Goal: Task Accomplishment & Management: Use online tool/utility

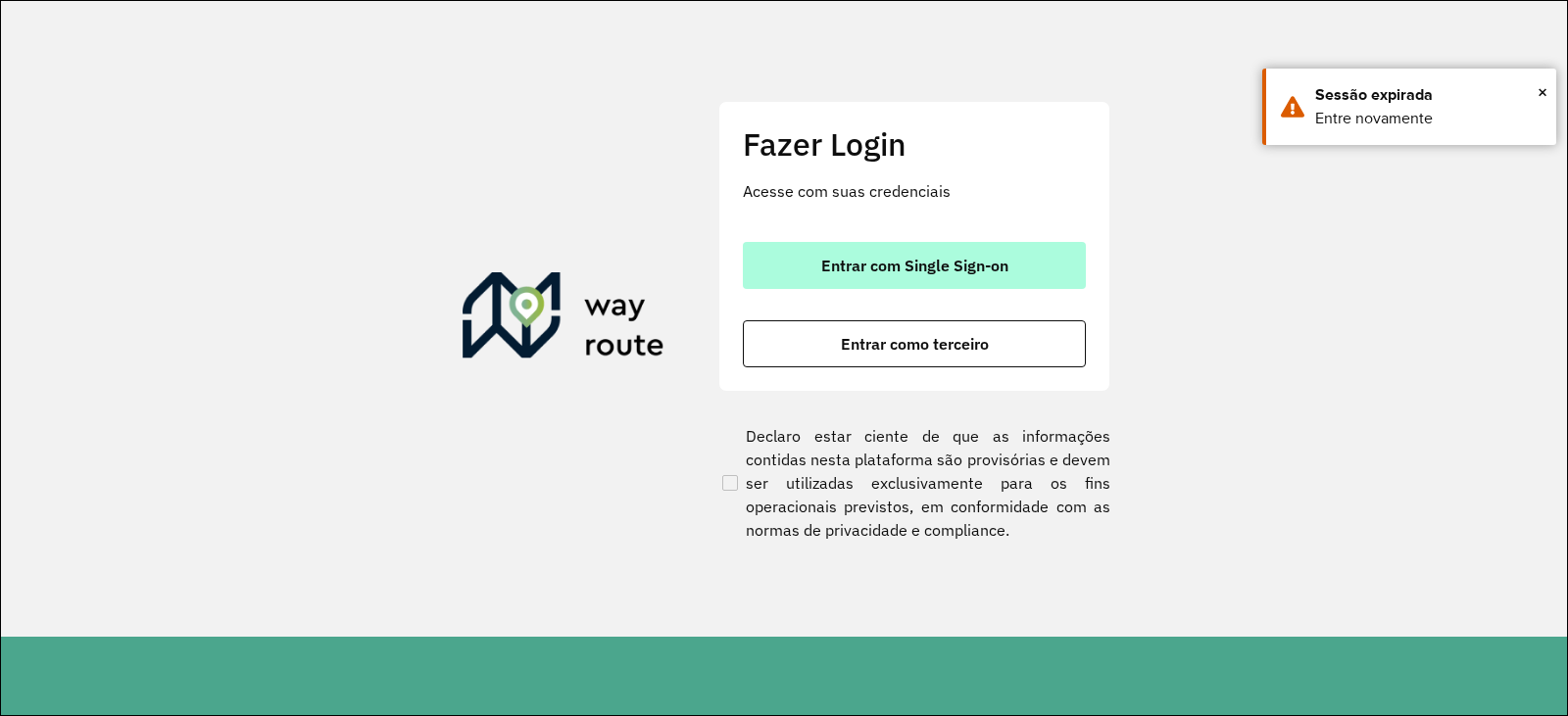
click at [918, 261] on font "Entrar com Single Sign-on" at bounding box center [915, 265] width 187 height 20
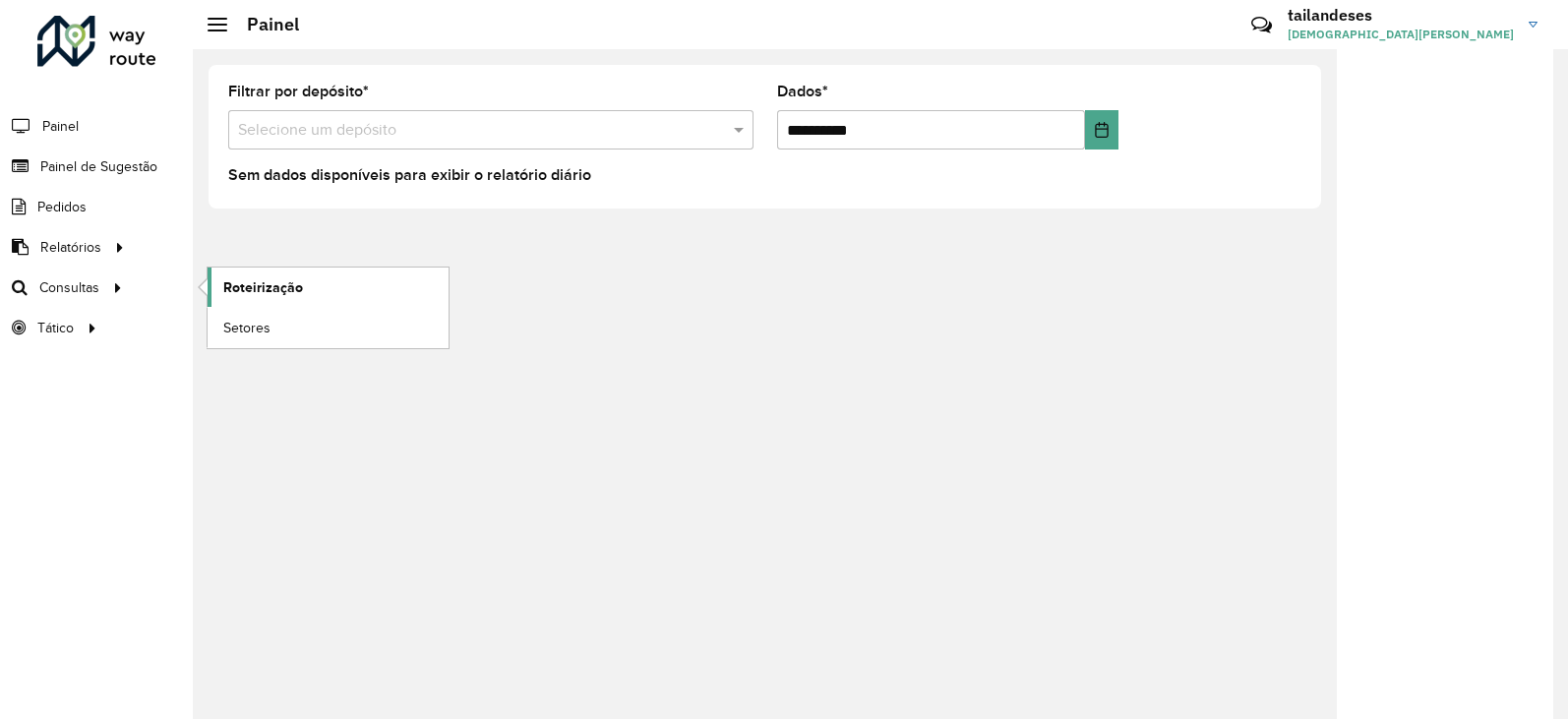
click at [252, 288] on font "Roteirização" at bounding box center [262, 287] width 79 height 16
click at [282, 291] on font "Roteirização" at bounding box center [262, 287] width 79 height 16
click at [256, 287] on font "Roteirização" at bounding box center [262, 287] width 79 height 16
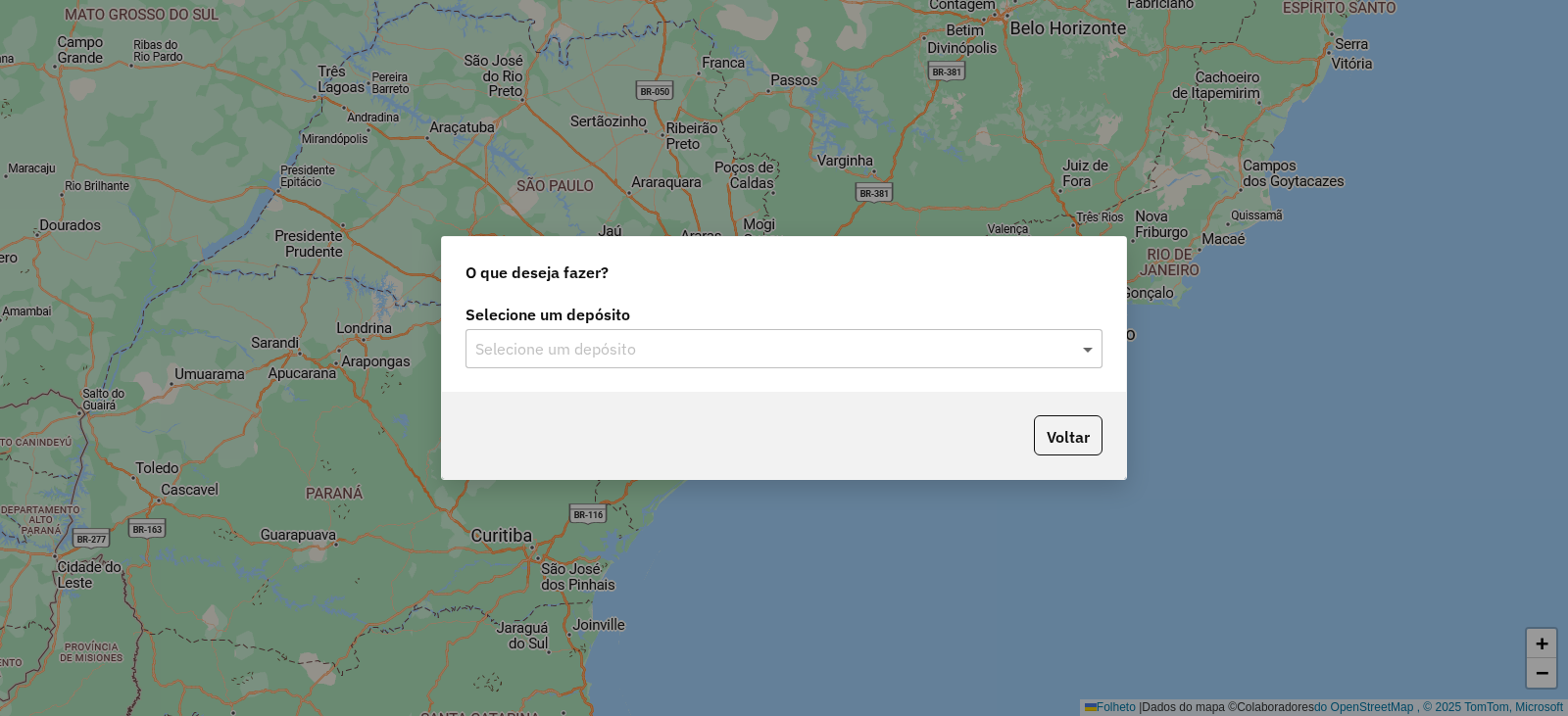
click at [1095, 346] on span at bounding box center [1090, 349] width 25 height 24
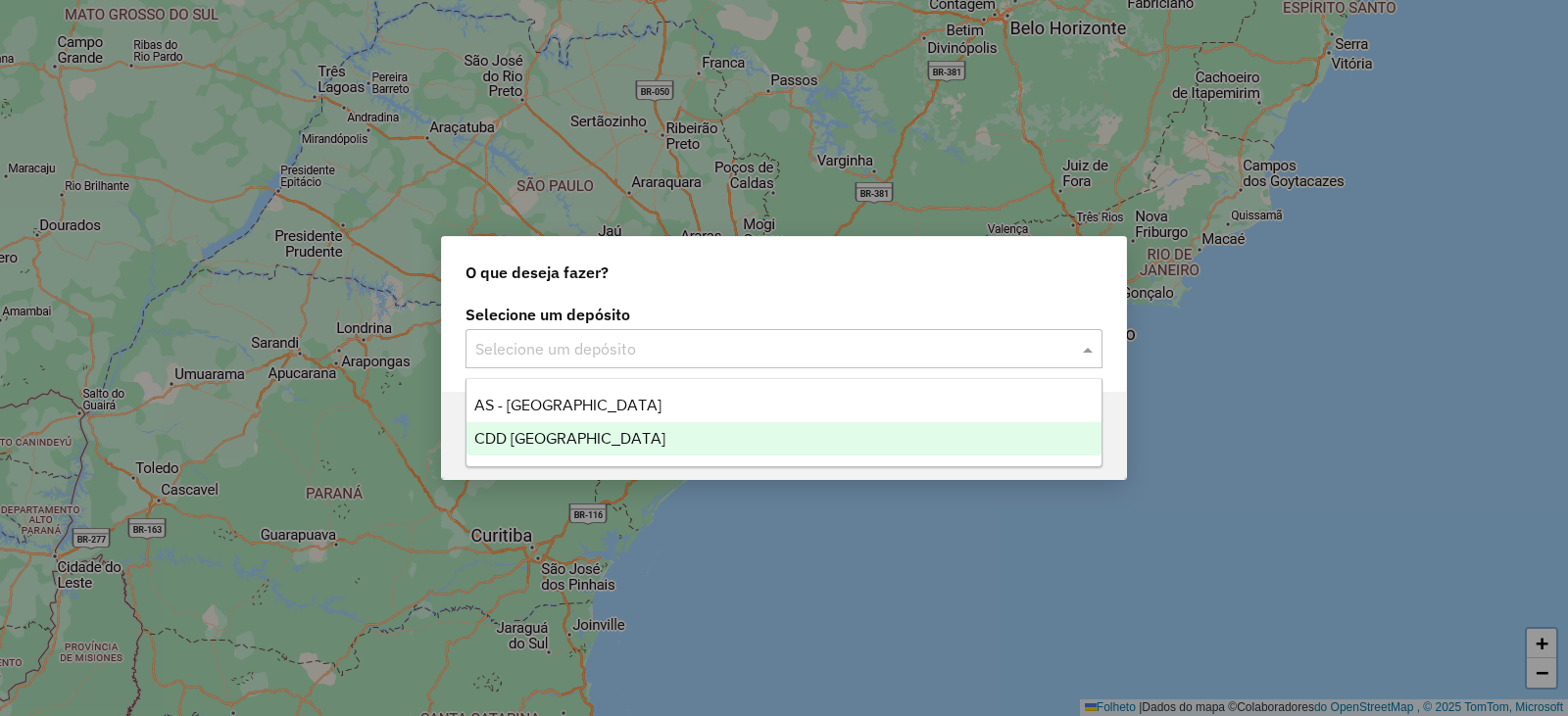
click at [609, 431] on div "CDD [GEOGRAPHIC_DATA]" at bounding box center [784, 439] width 635 height 34
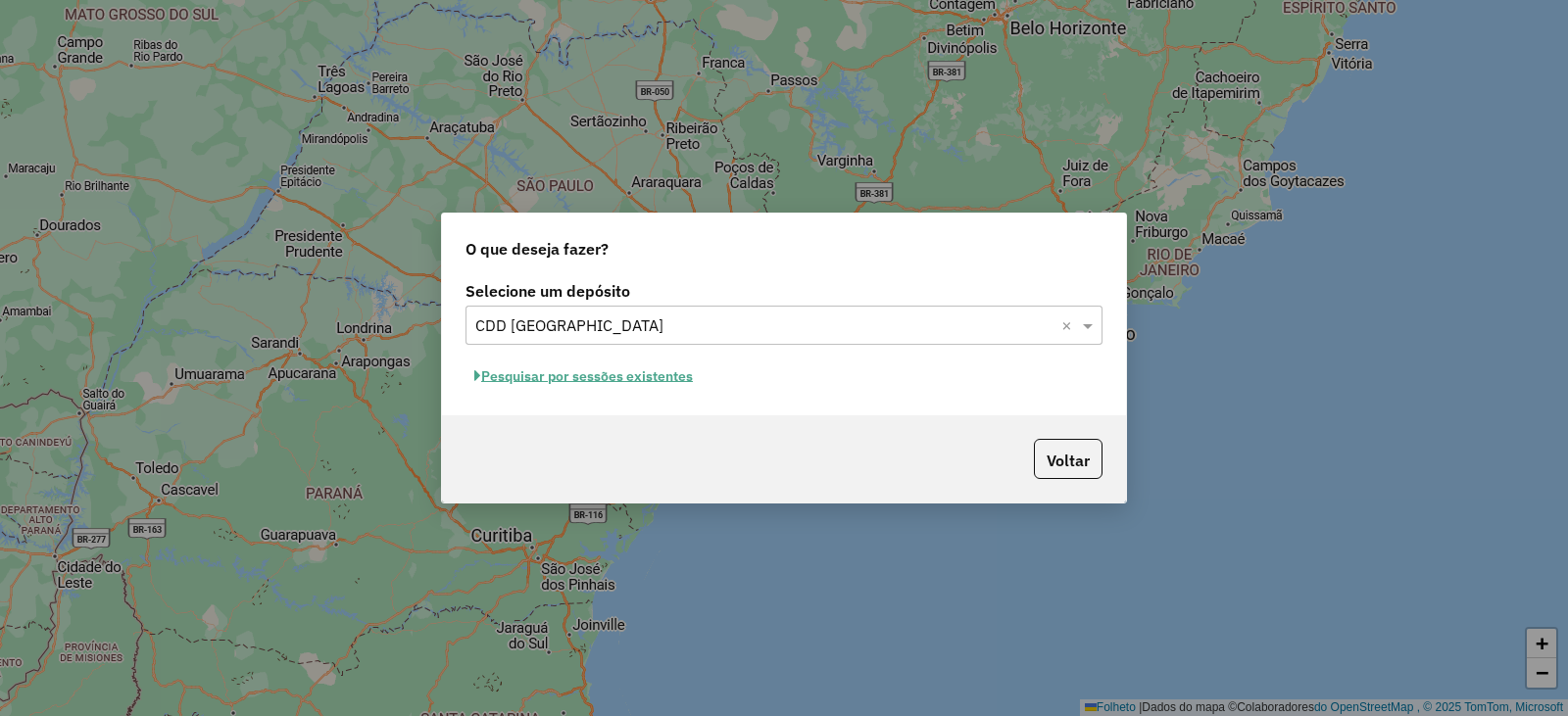
click at [663, 377] on font "Pesquisar por sessões existentes" at bounding box center [587, 376] width 212 height 18
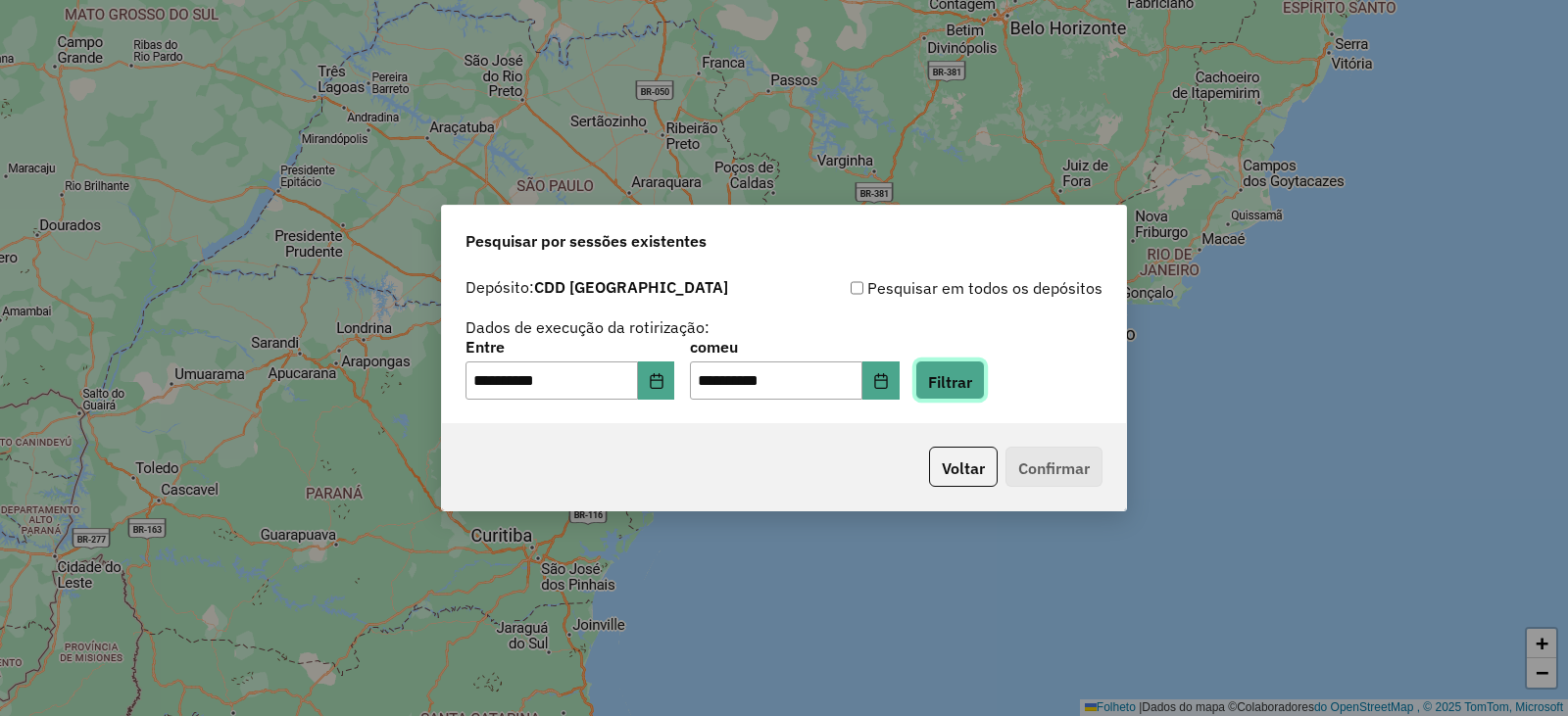
click at [963, 386] on font "Filtrar" at bounding box center [950, 381] width 44 height 20
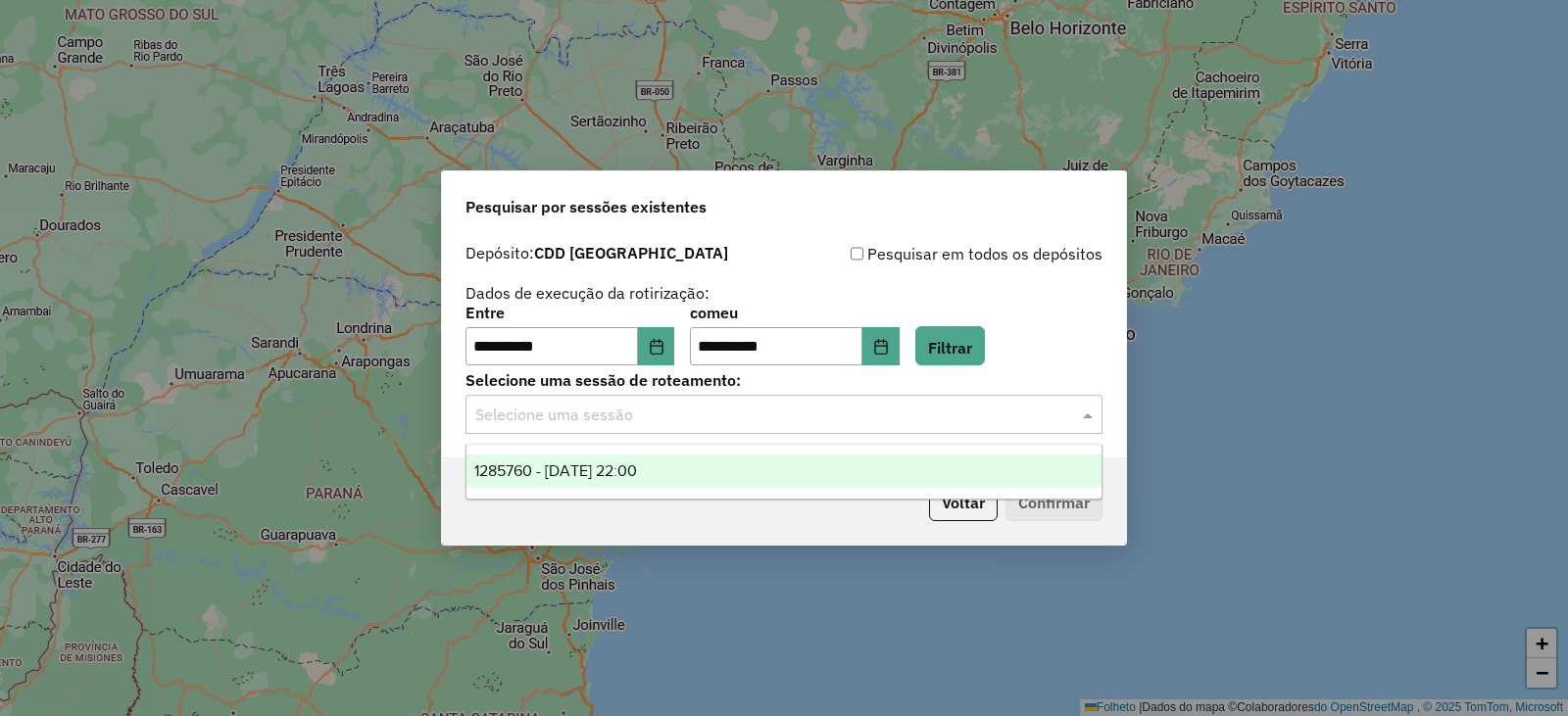
click at [657, 414] on input "text" at bounding box center [765, 415] width 578 height 24
click at [734, 473] on div "1285760 - 30/09/2025 22:00" at bounding box center [784, 471] width 635 height 34
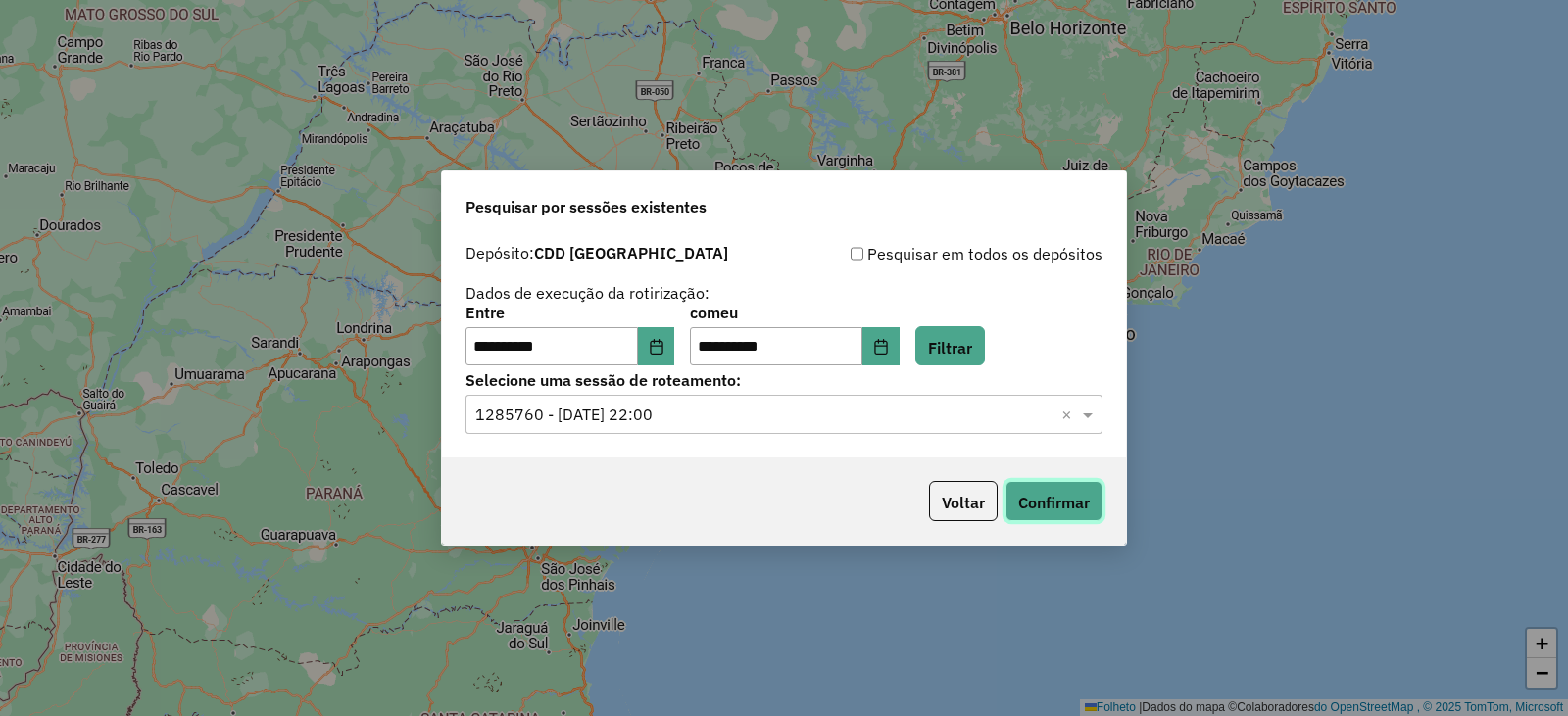
click at [1059, 500] on font "Confirmar" at bounding box center [1054, 503] width 72 height 20
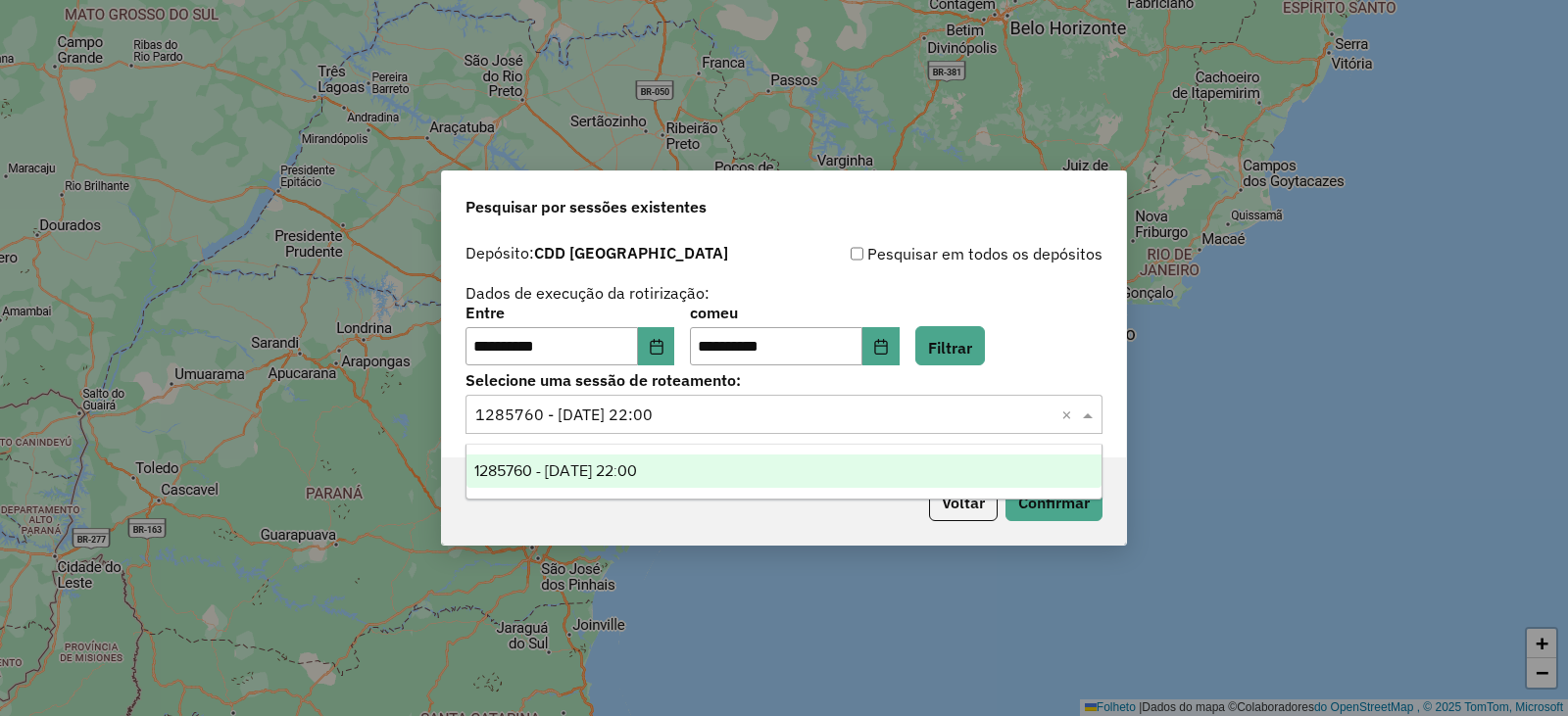
click at [1083, 409] on span at bounding box center [1090, 414] width 25 height 24
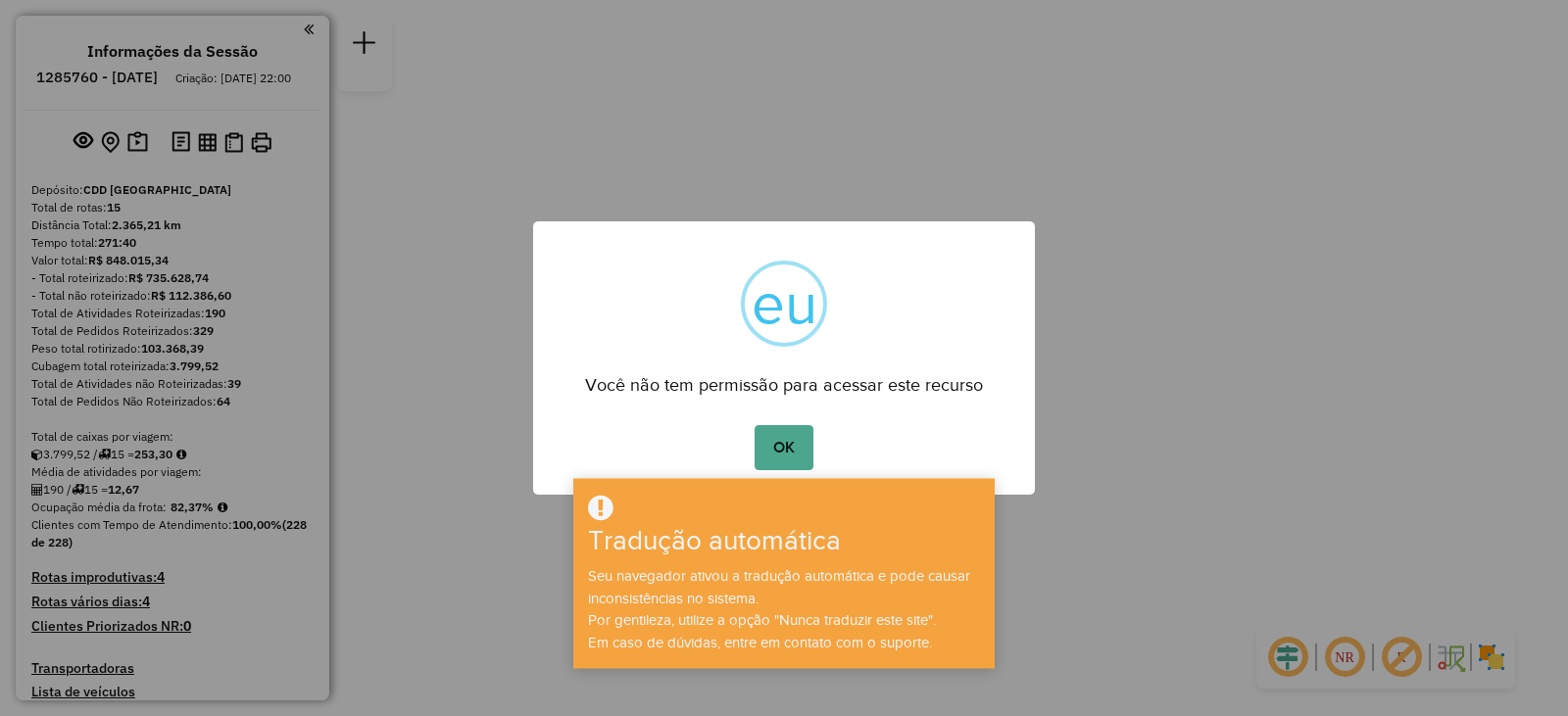
click at [1051, 125] on div "× eu Você não tem permissão para acessar este recurso OK Não Cancelar" at bounding box center [784, 358] width 1568 height 716
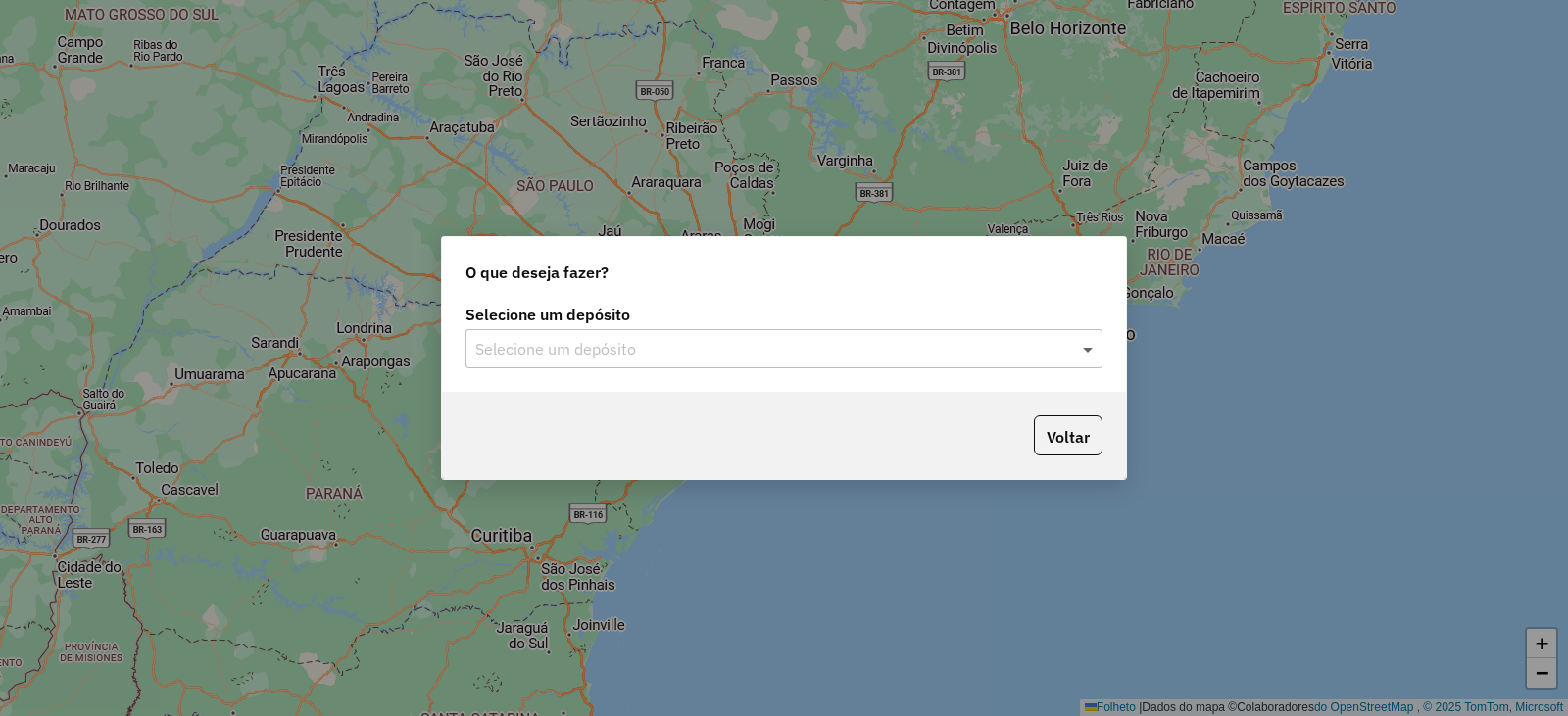
click at [1085, 344] on span at bounding box center [1090, 349] width 25 height 24
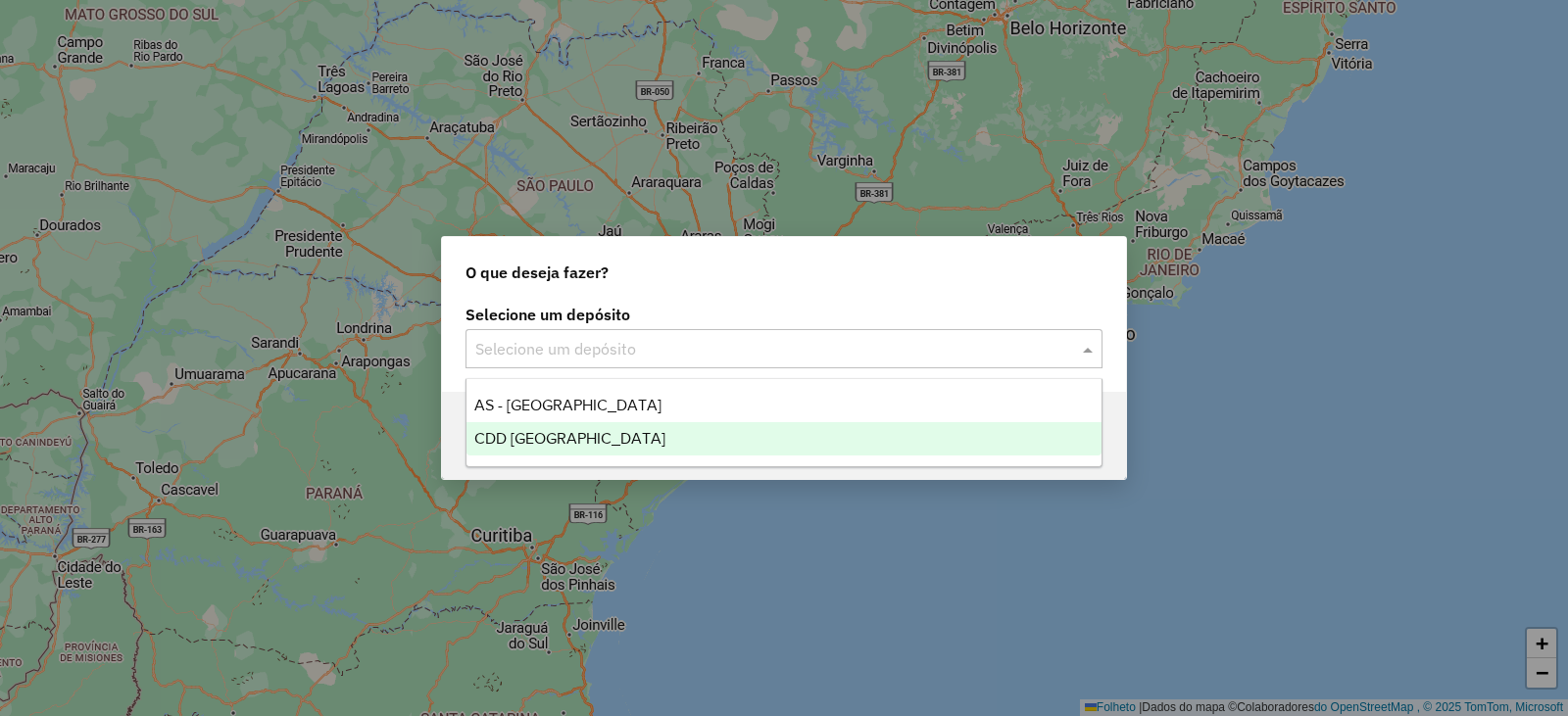
click at [624, 437] on div "CDD [GEOGRAPHIC_DATA]" at bounding box center [784, 439] width 635 height 34
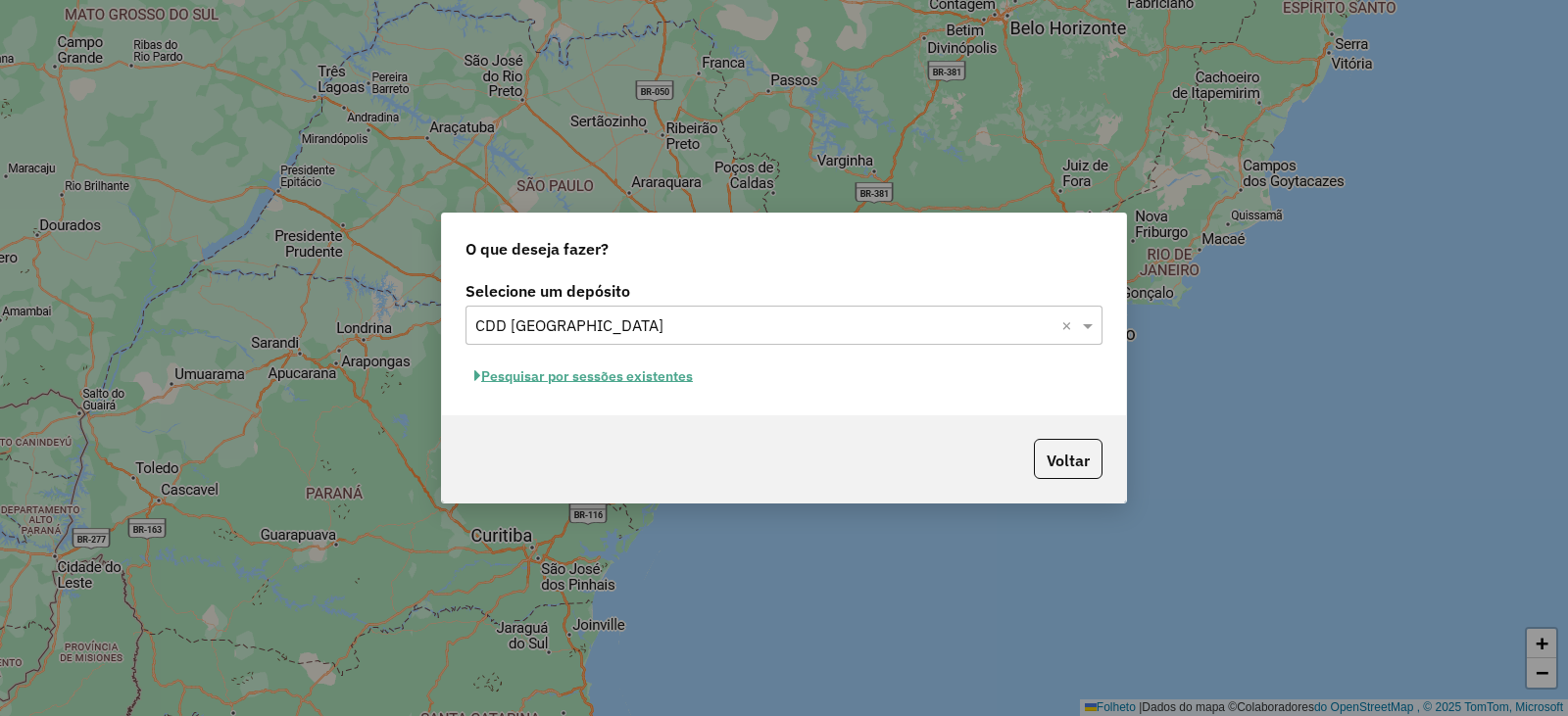
click at [631, 373] on font "Pesquisar por sessões existentes" at bounding box center [587, 376] width 212 height 18
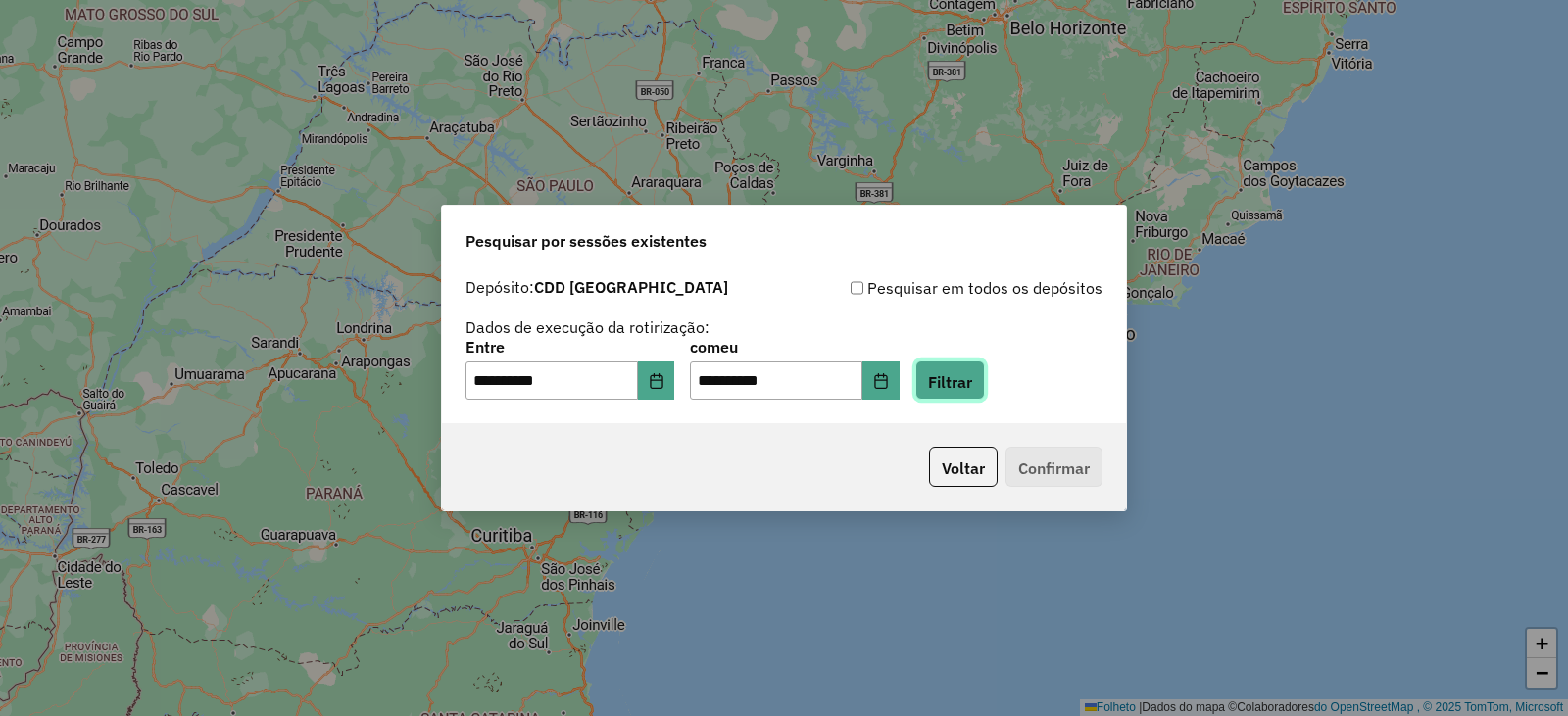
click at [972, 378] on font "Filtrar" at bounding box center [950, 381] width 44 height 20
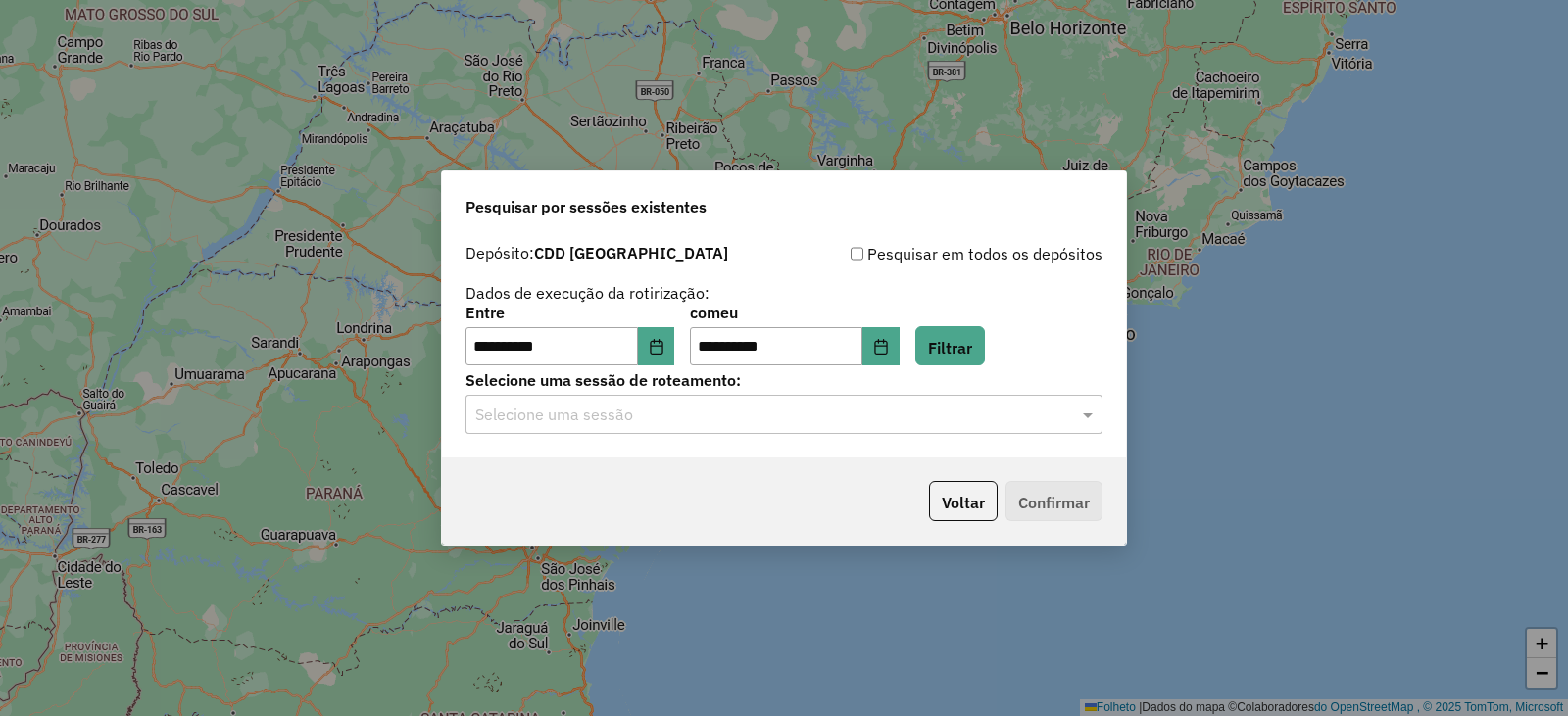
click at [884, 412] on input "text" at bounding box center [765, 415] width 578 height 24
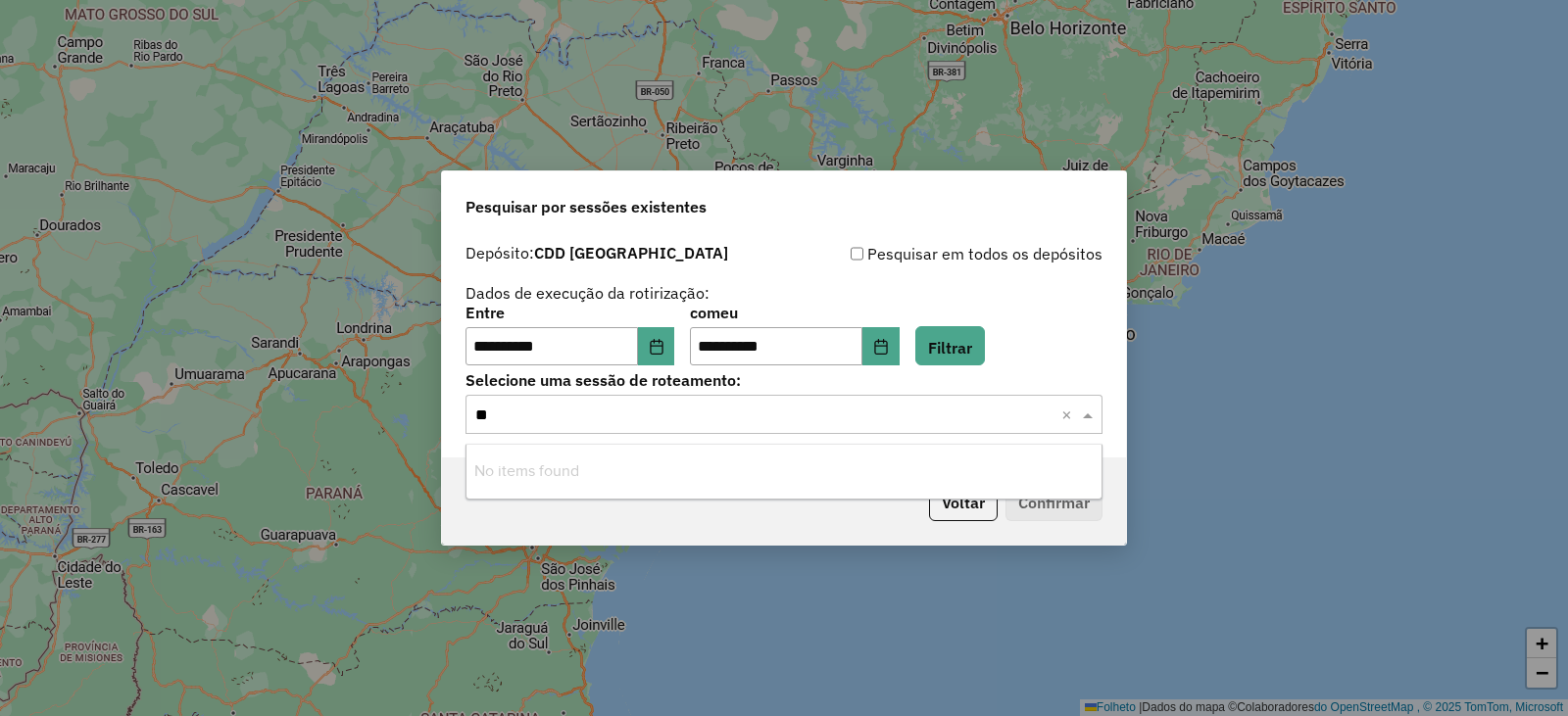
type input "*"
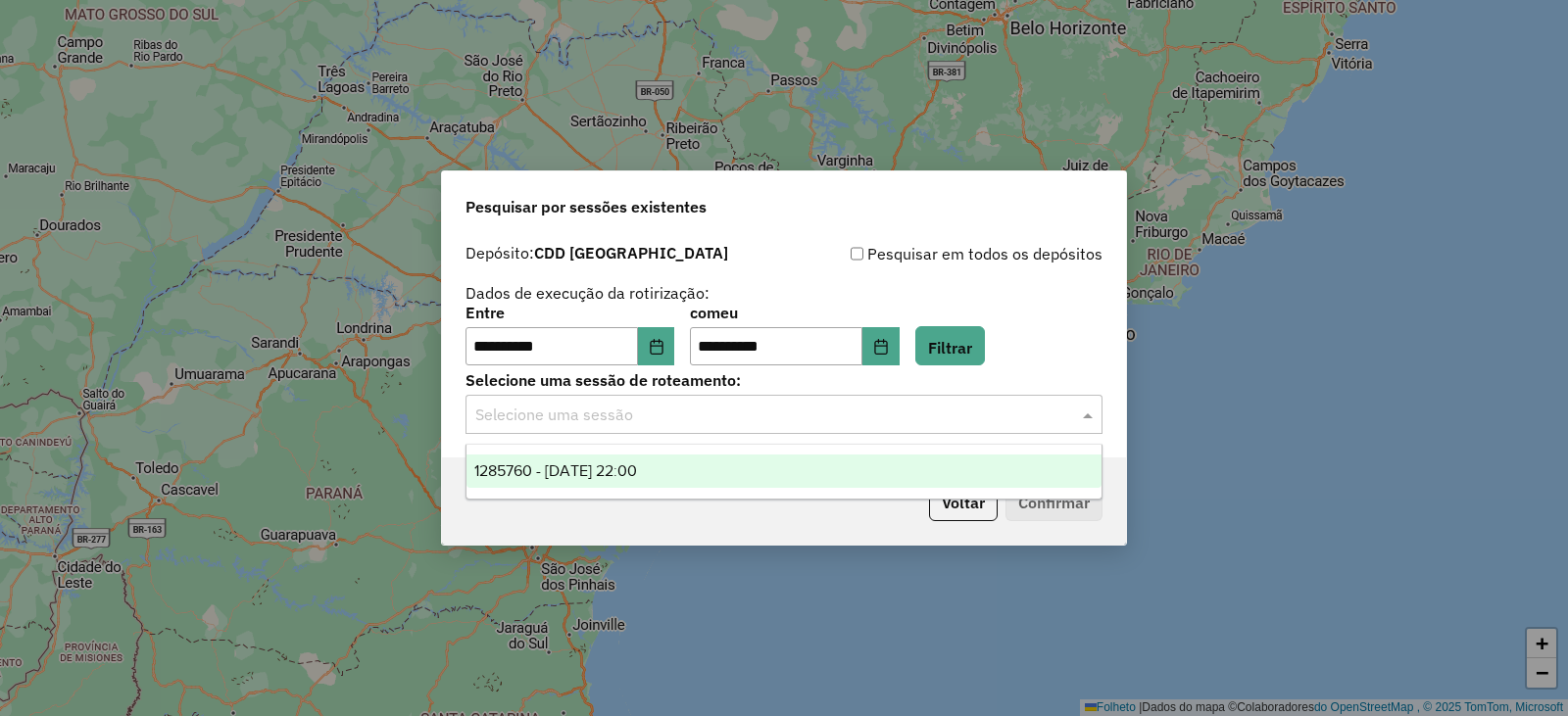
click at [726, 481] on div "1285760 - 30/09/2025 22:00" at bounding box center [784, 471] width 635 height 34
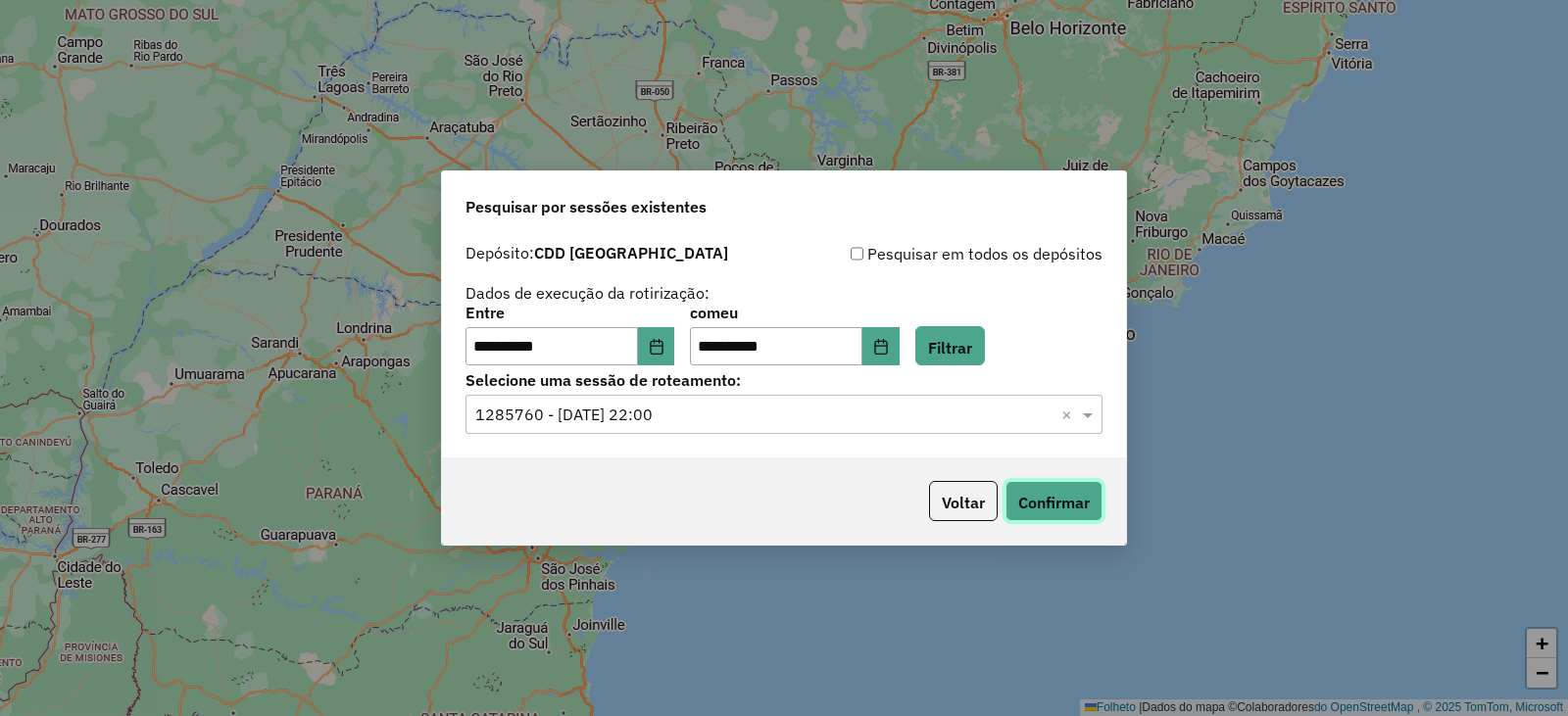
click at [1081, 493] on font "Confirmar" at bounding box center [1054, 503] width 72 height 20
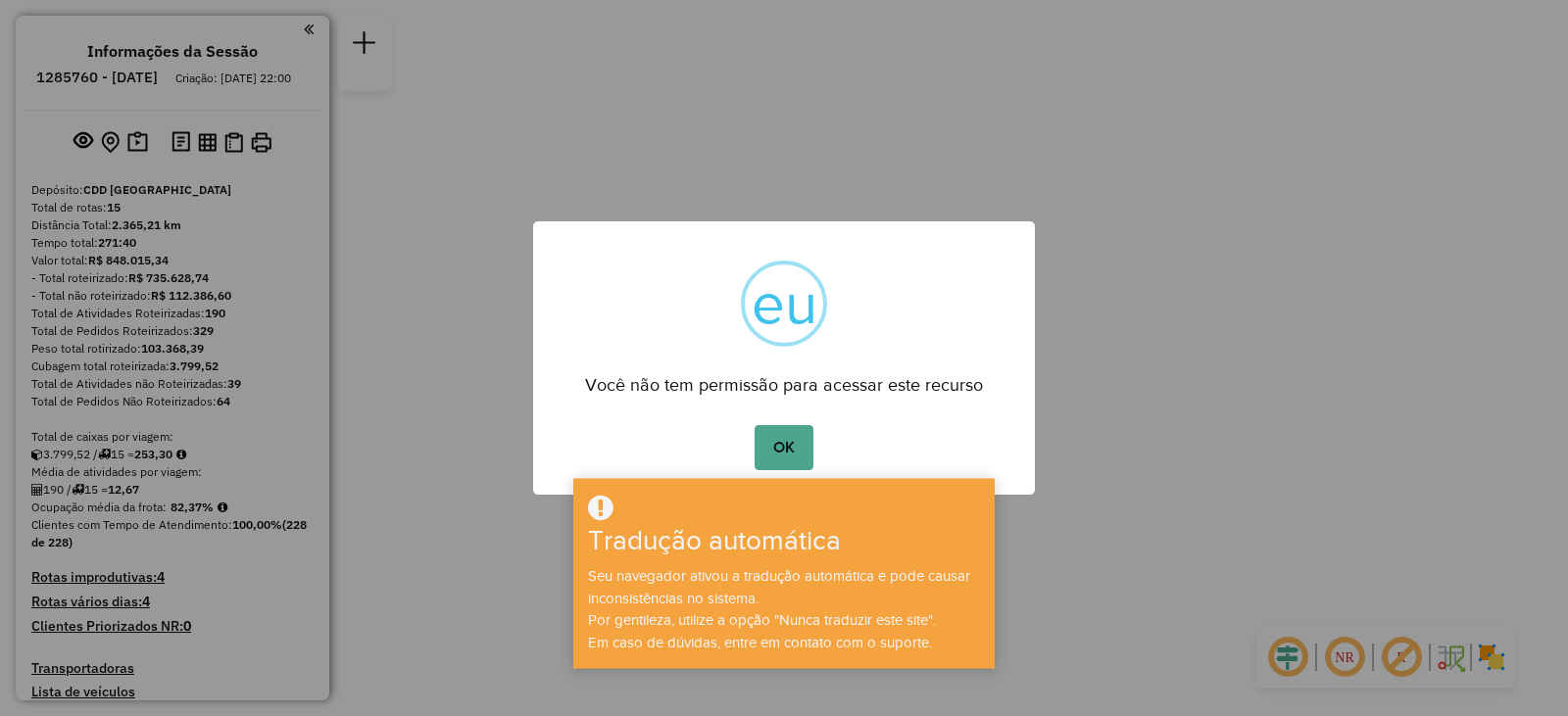
click at [1166, 443] on div "× eu Você não tem permissão para acessar este recurso OK Não Cancelar" at bounding box center [784, 358] width 1568 height 716
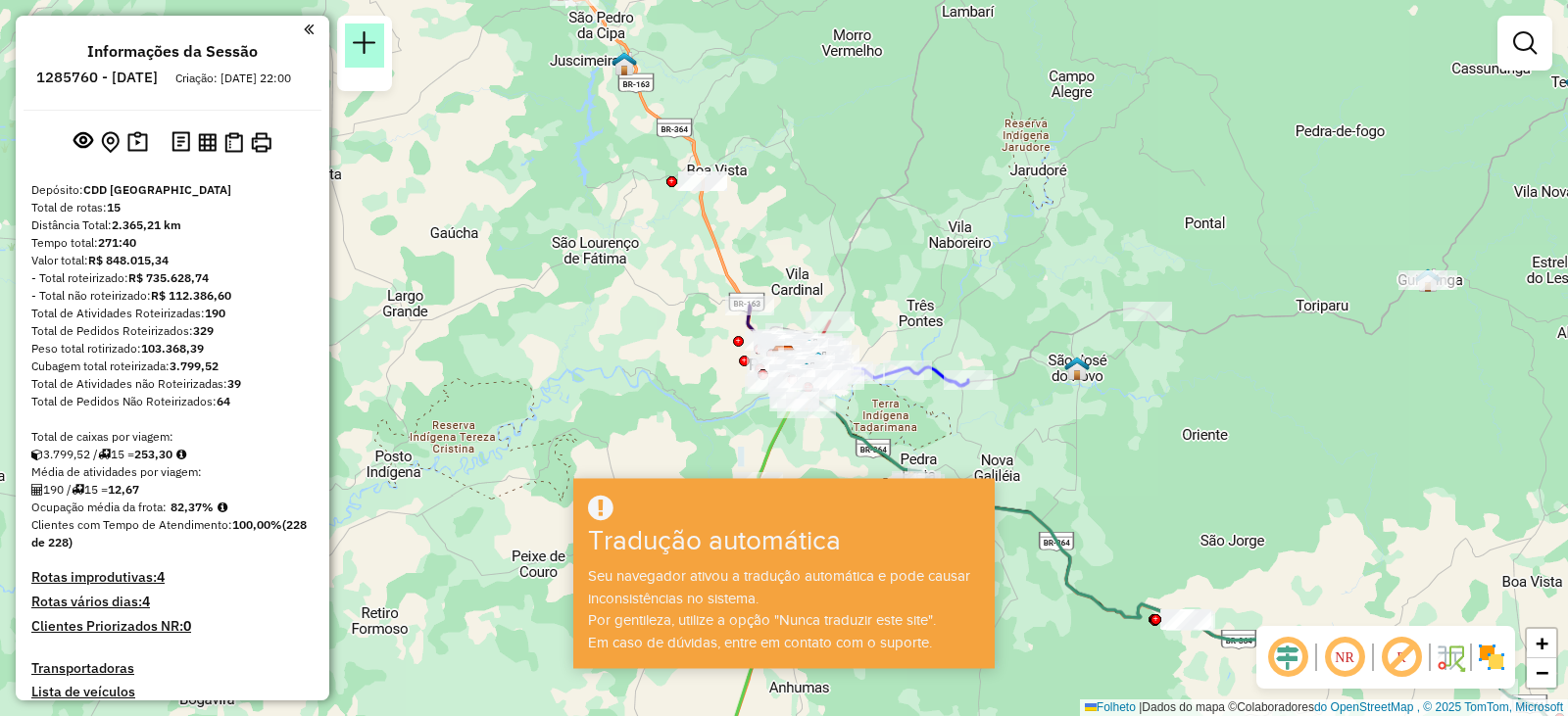
click at [367, 41] on em at bounding box center [365, 43] width 24 height 24
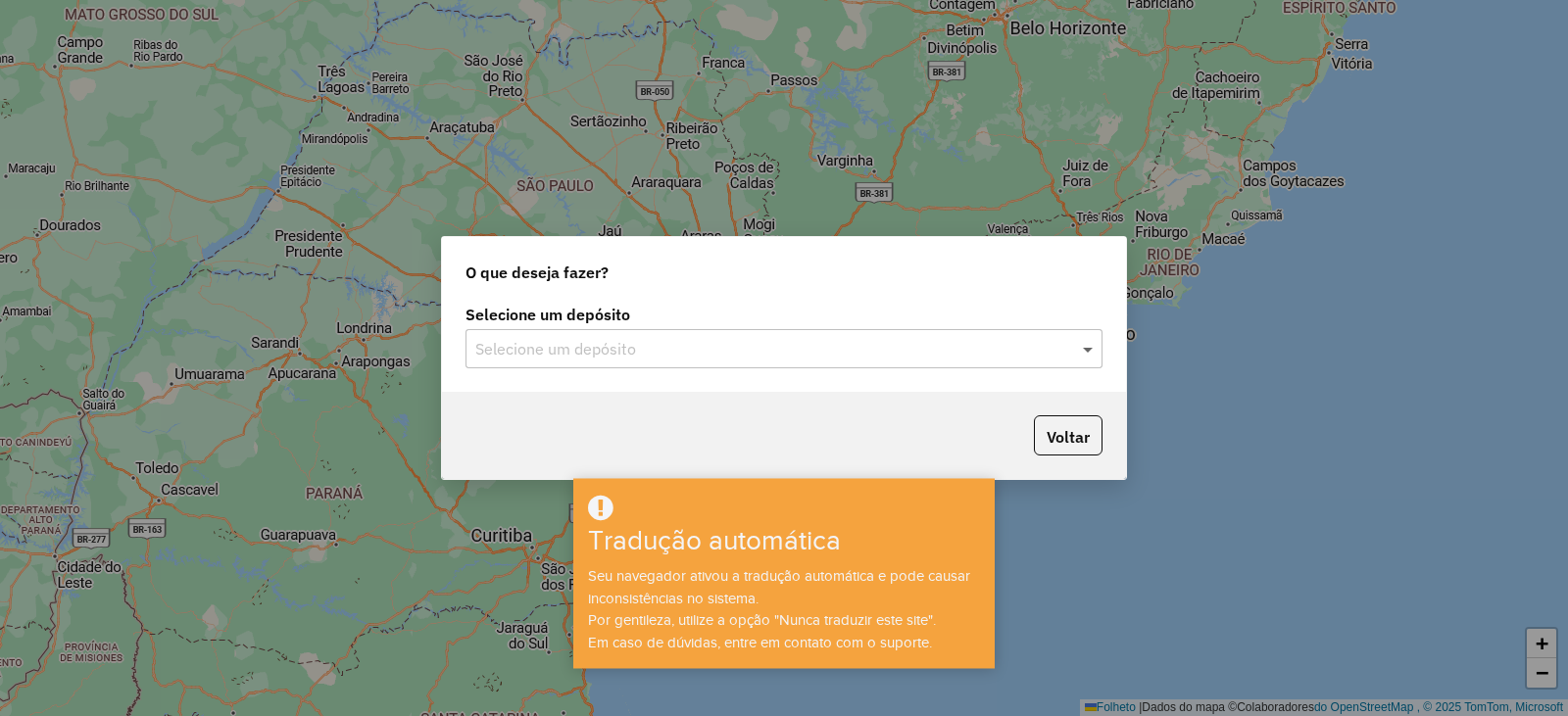
click at [1089, 347] on span at bounding box center [1090, 349] width 25 height 24
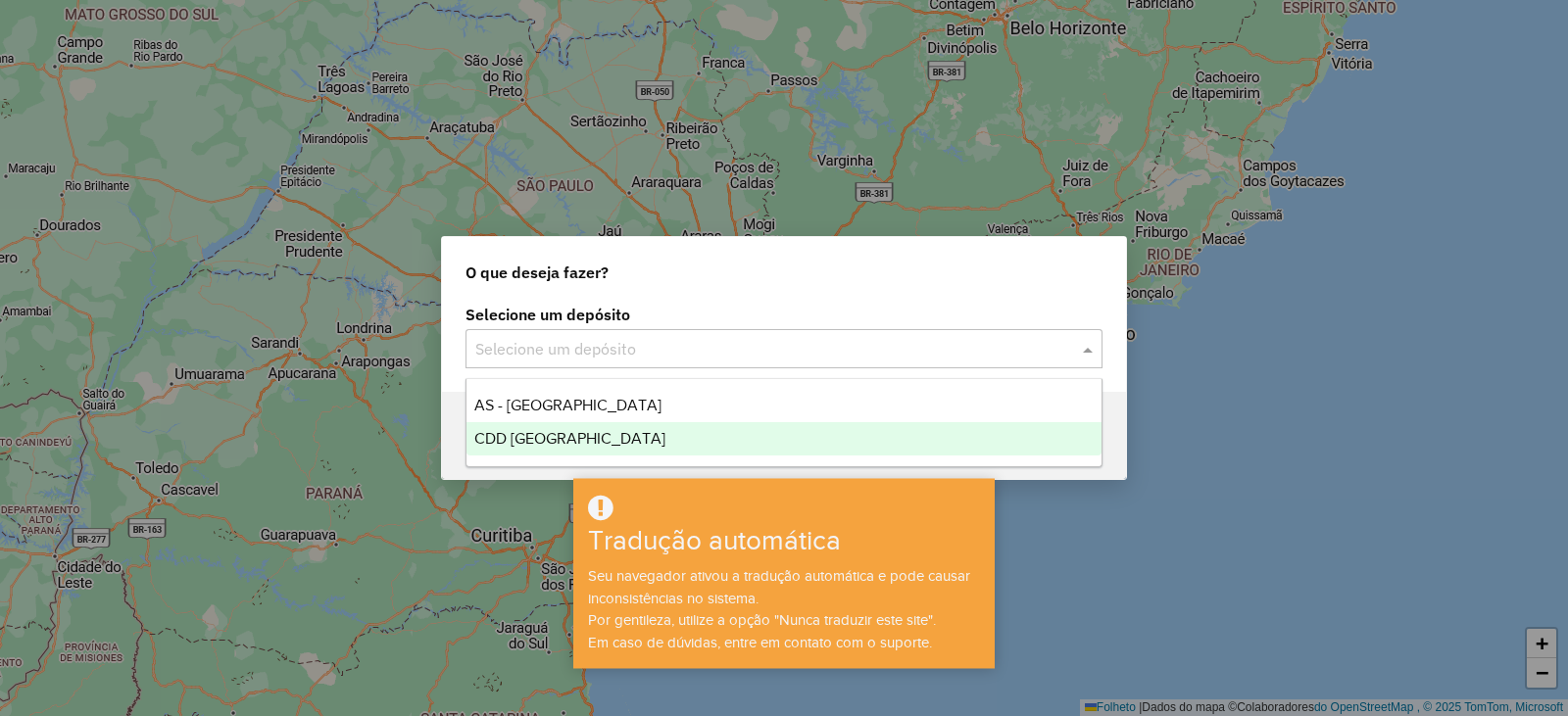
click at [576, 440] on font "CDD [GEOGRAPHIC_DATA]" at bounding box center [570, 438] width 191 height 17
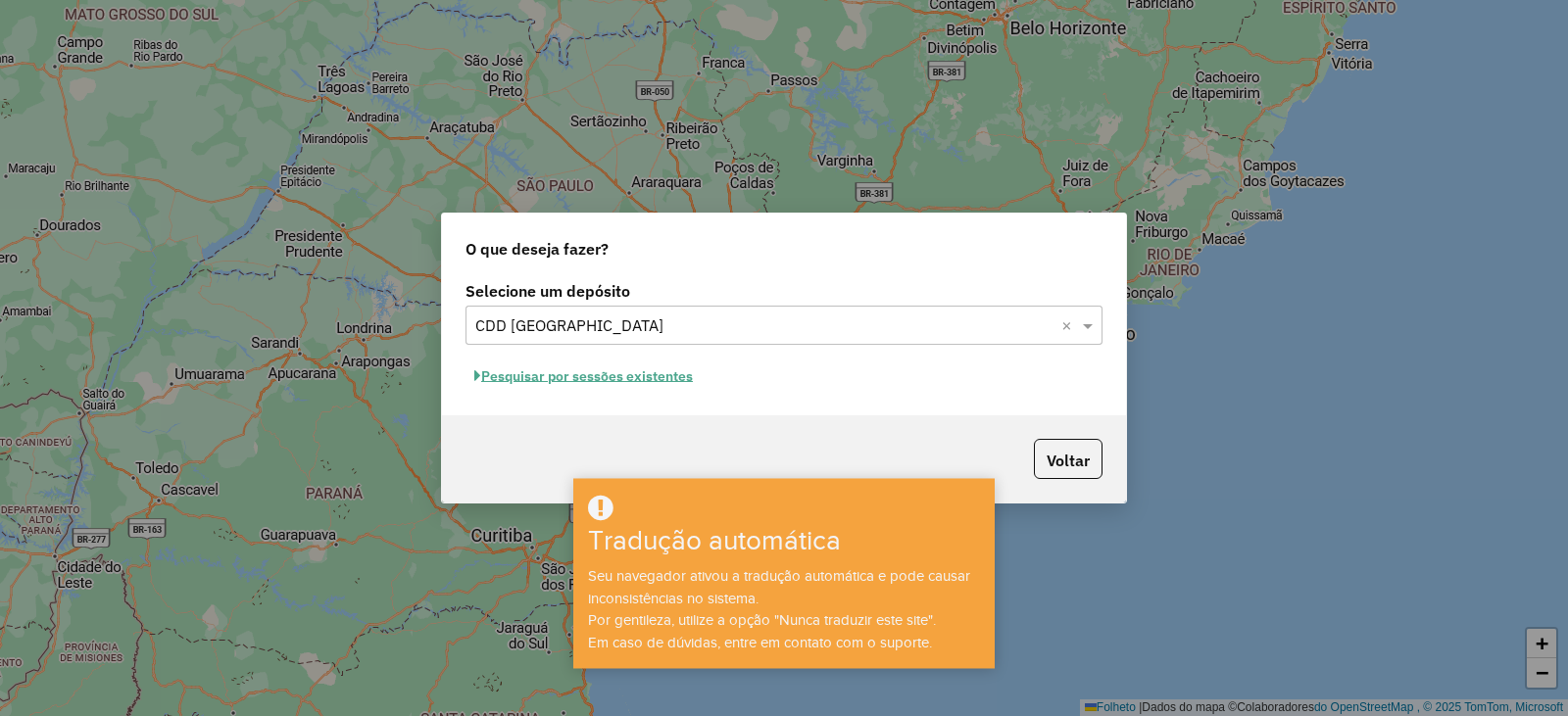
click at [675, 372] on font "Pesquisar por sessões existentes" at bounding box center [587, 376] width 212 height 18
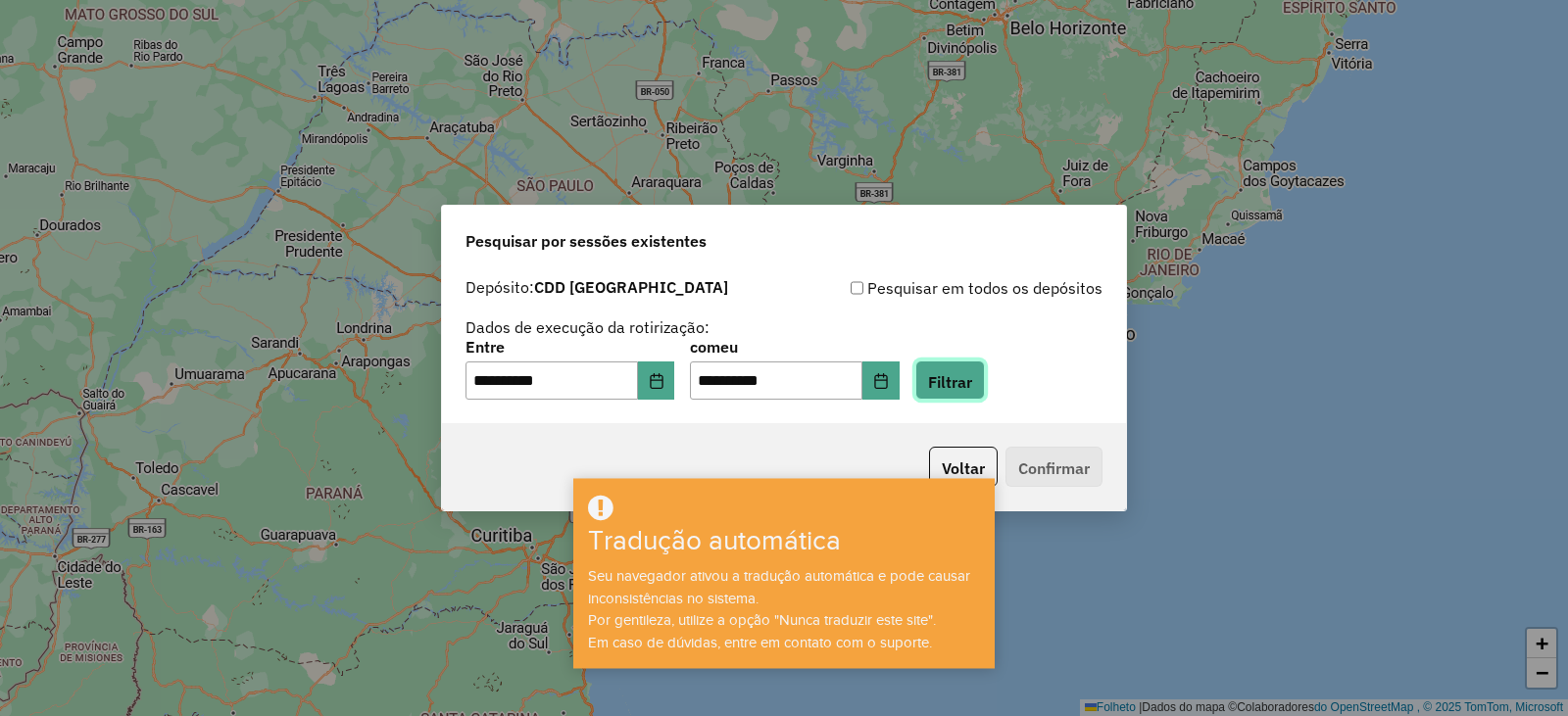
click at [972, 379] on font "Filtrar" at bounding box center [950, 381] width 44 height 20
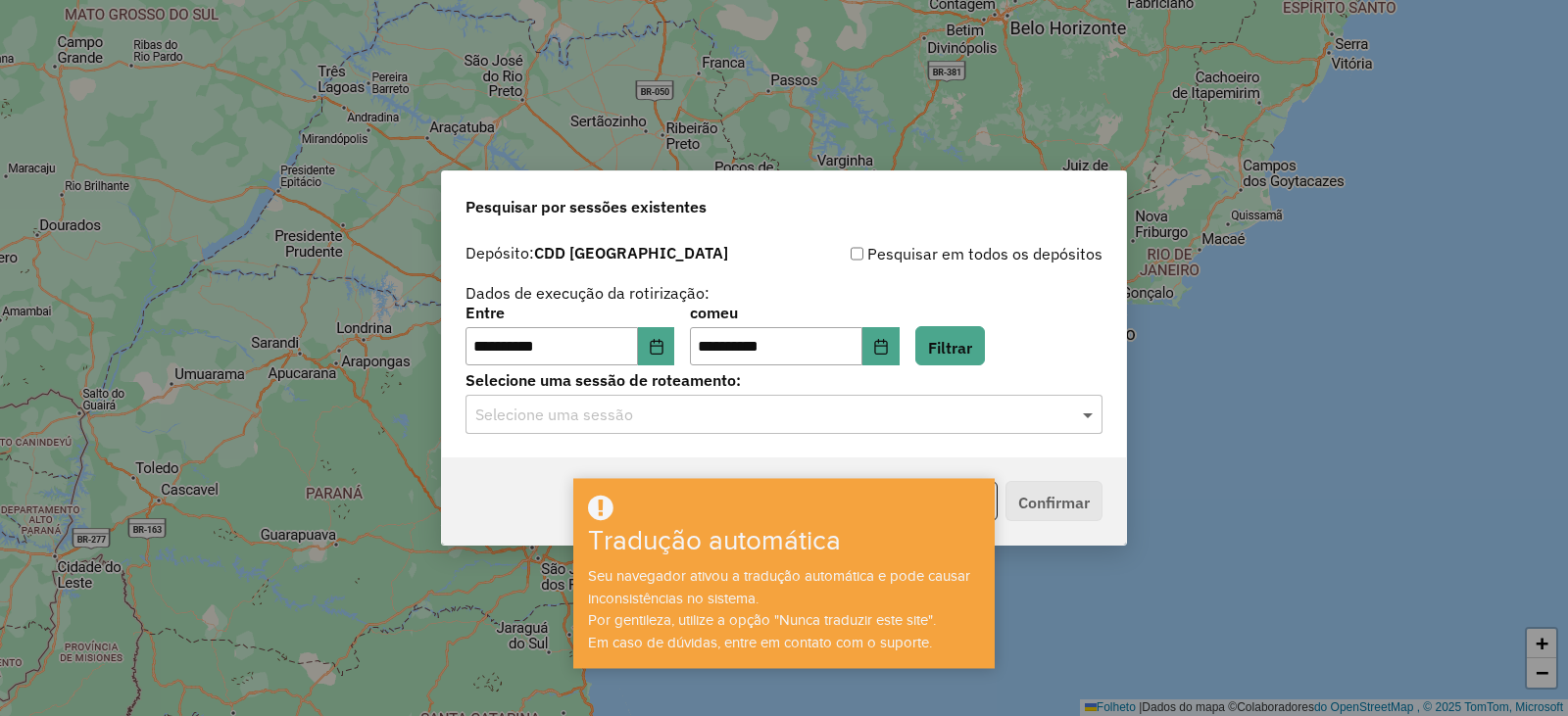
click at [1083, 412] on span at bounding box center [1090, 414] width 25 height 24
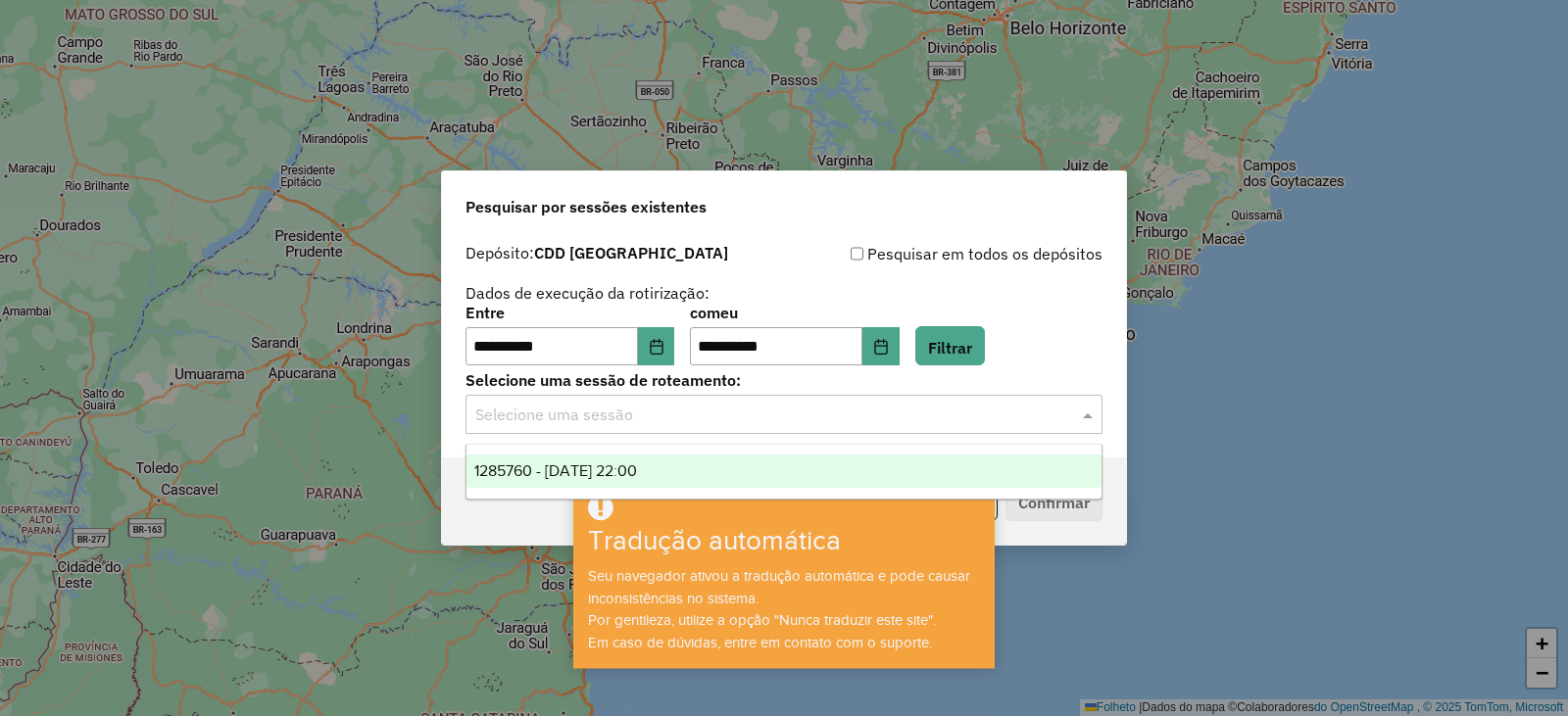
click at [886, 481] on div "1285760 - [DATE] 22:00" at bounding box center [784, 471] width 635 height 34
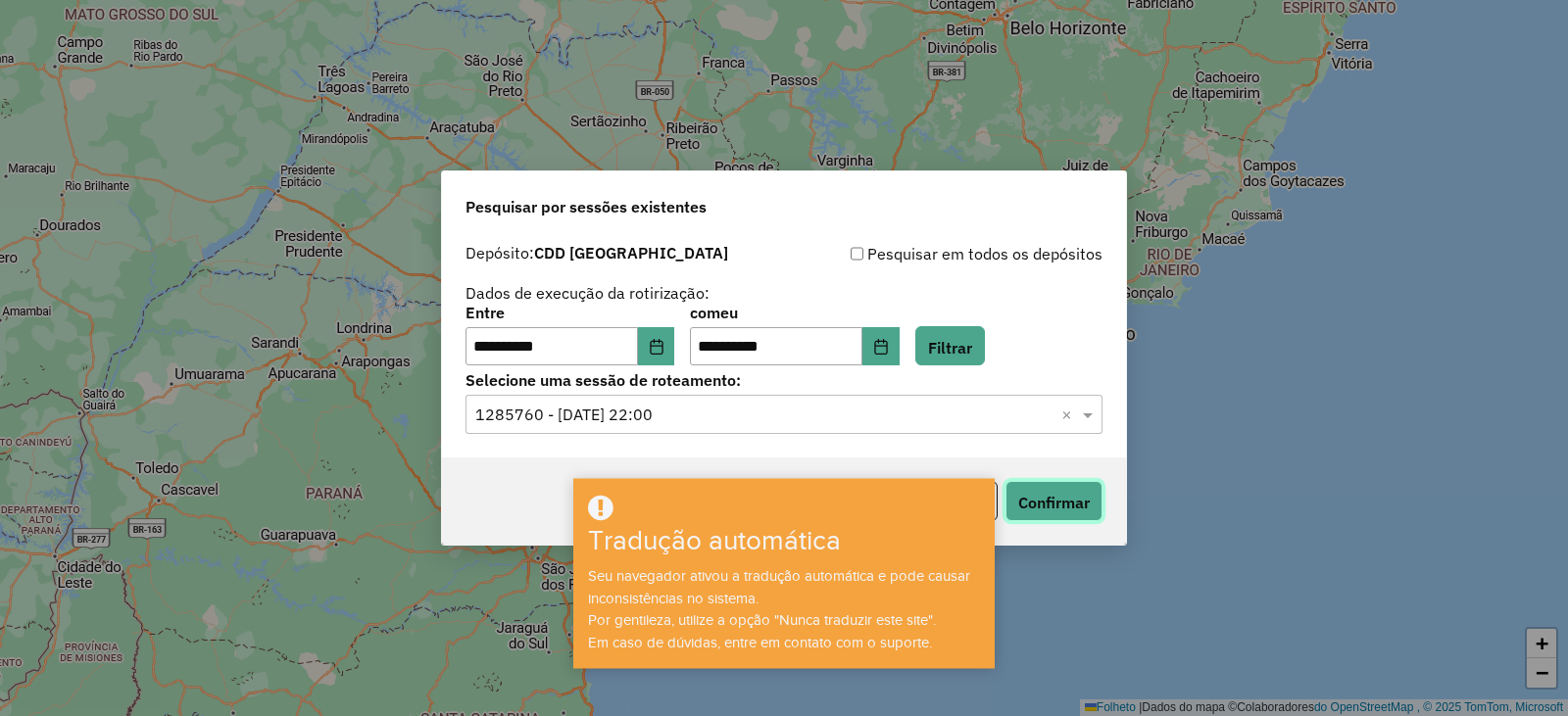
click at [1069, 486] on button "Confirmar" at bounding box center [1054, 501] width 97 height 40
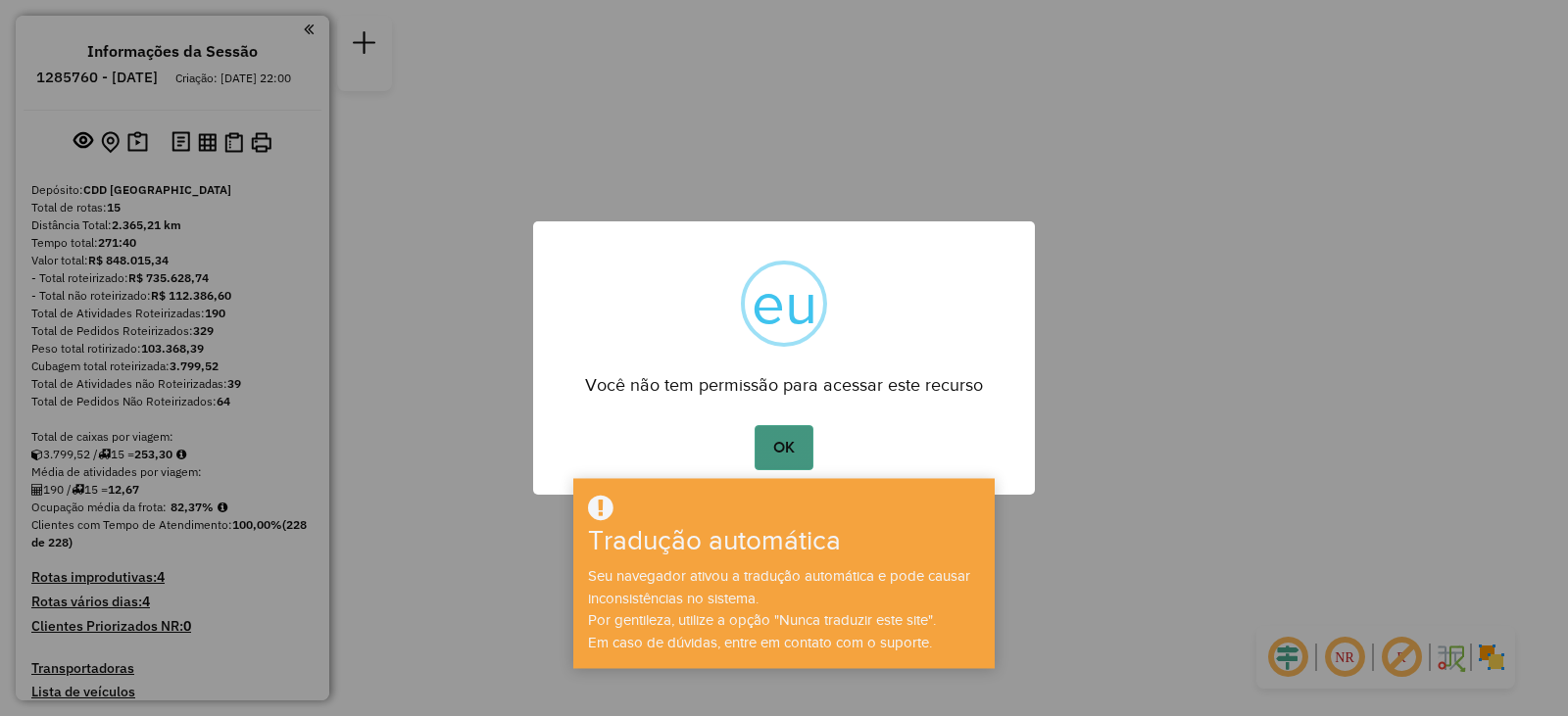
click at [786, 436] on button "OK" at bounding box center [784, 448] width 58 height 45
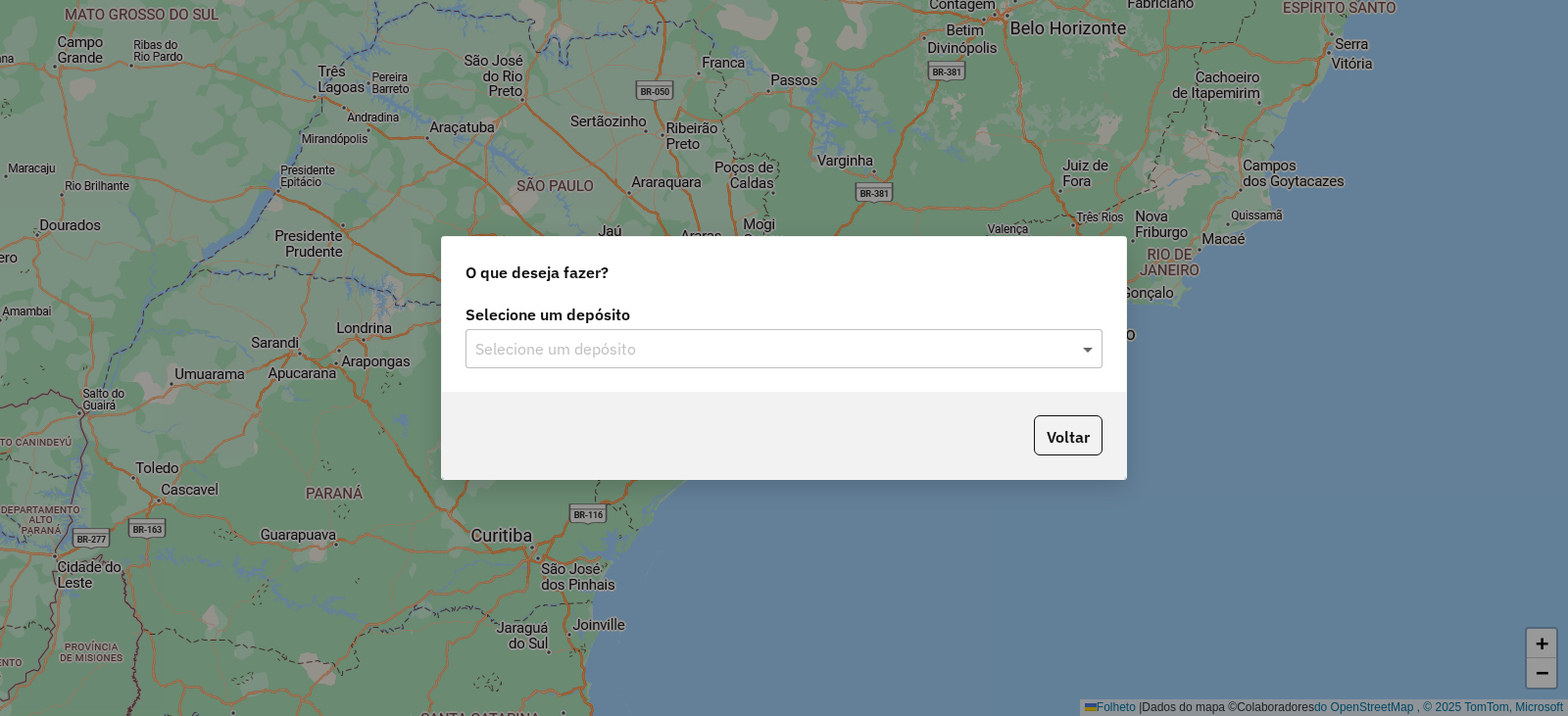
click at [1083, 348] on span at bounding box center [1090, 349] width 25 height 24
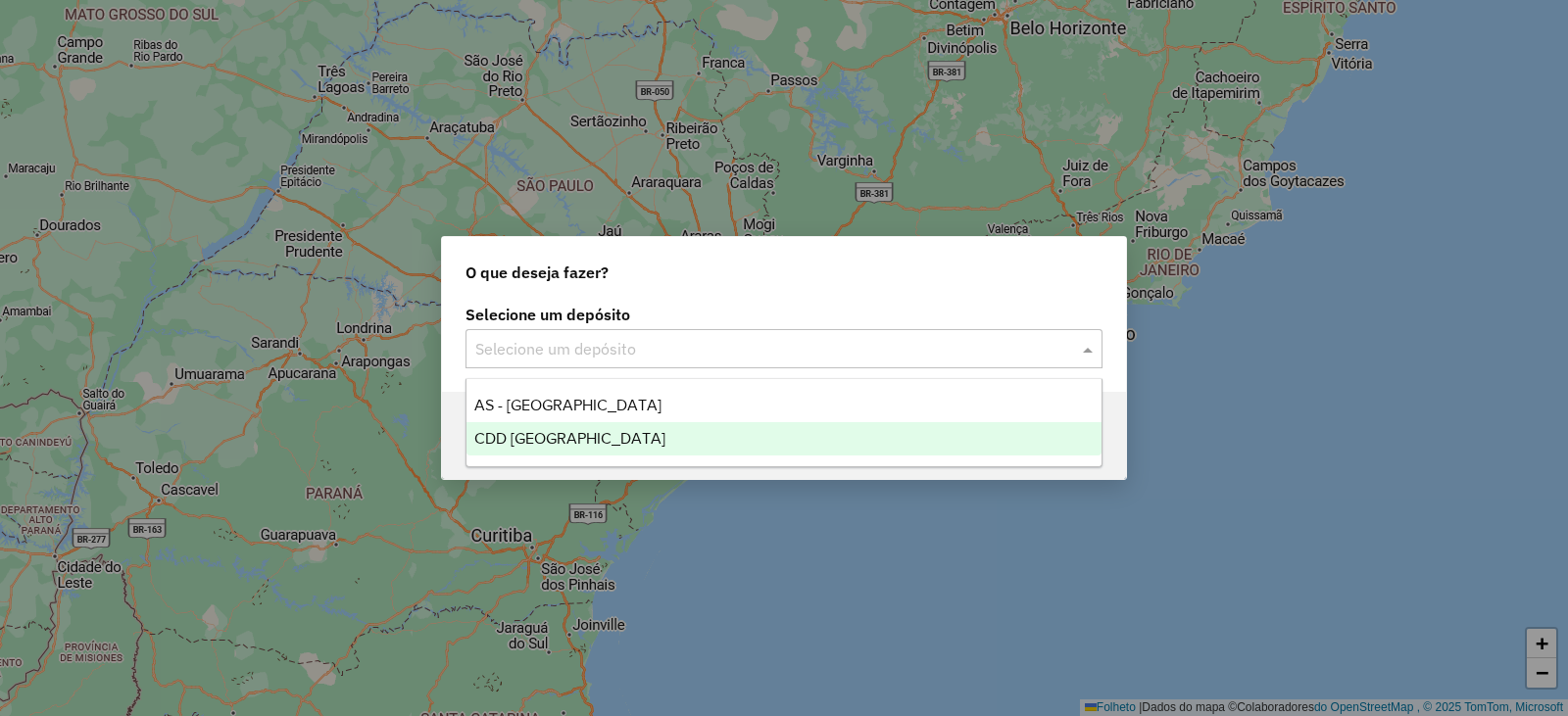
click at [591, 435] on font "CDD [GEOGRAPHIC_DATA]" at bounding box center [570, 438] width 191 height 17
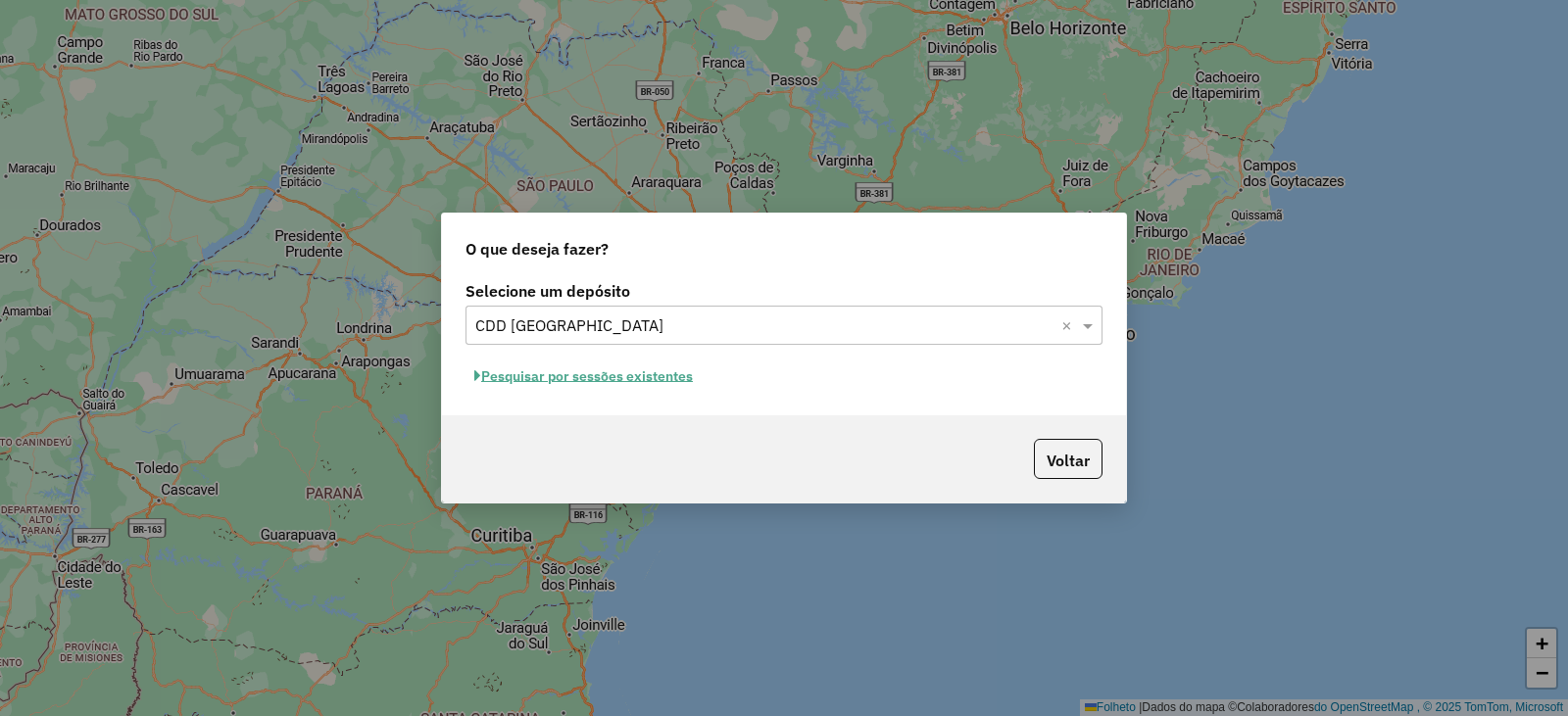
click at [596, 373] on font "Pesquisar por sessões existentes" at bounding box center [587, 376] width 212 height 18
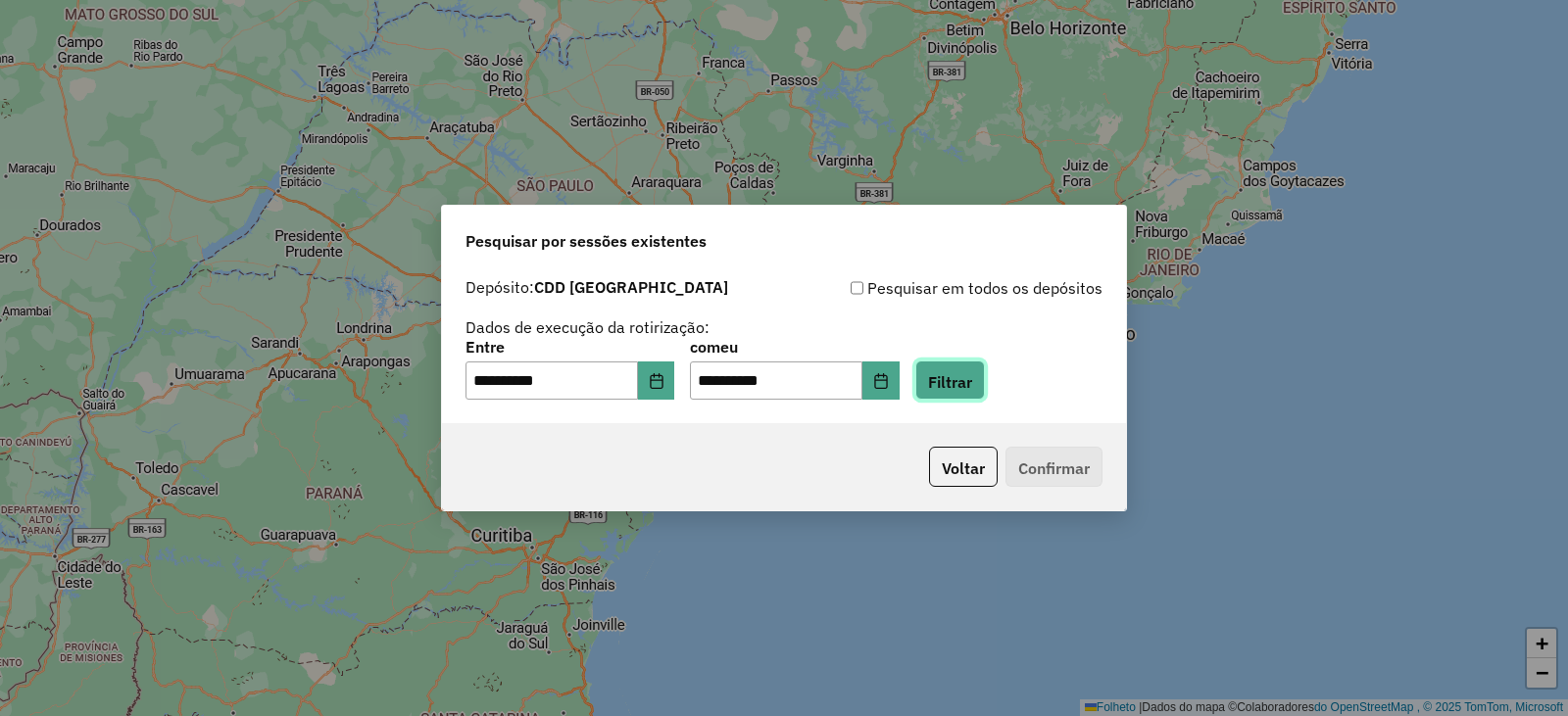
click at [972, 370] on font "Filtrar" at bounding box center [950, 380] width 44 height 20
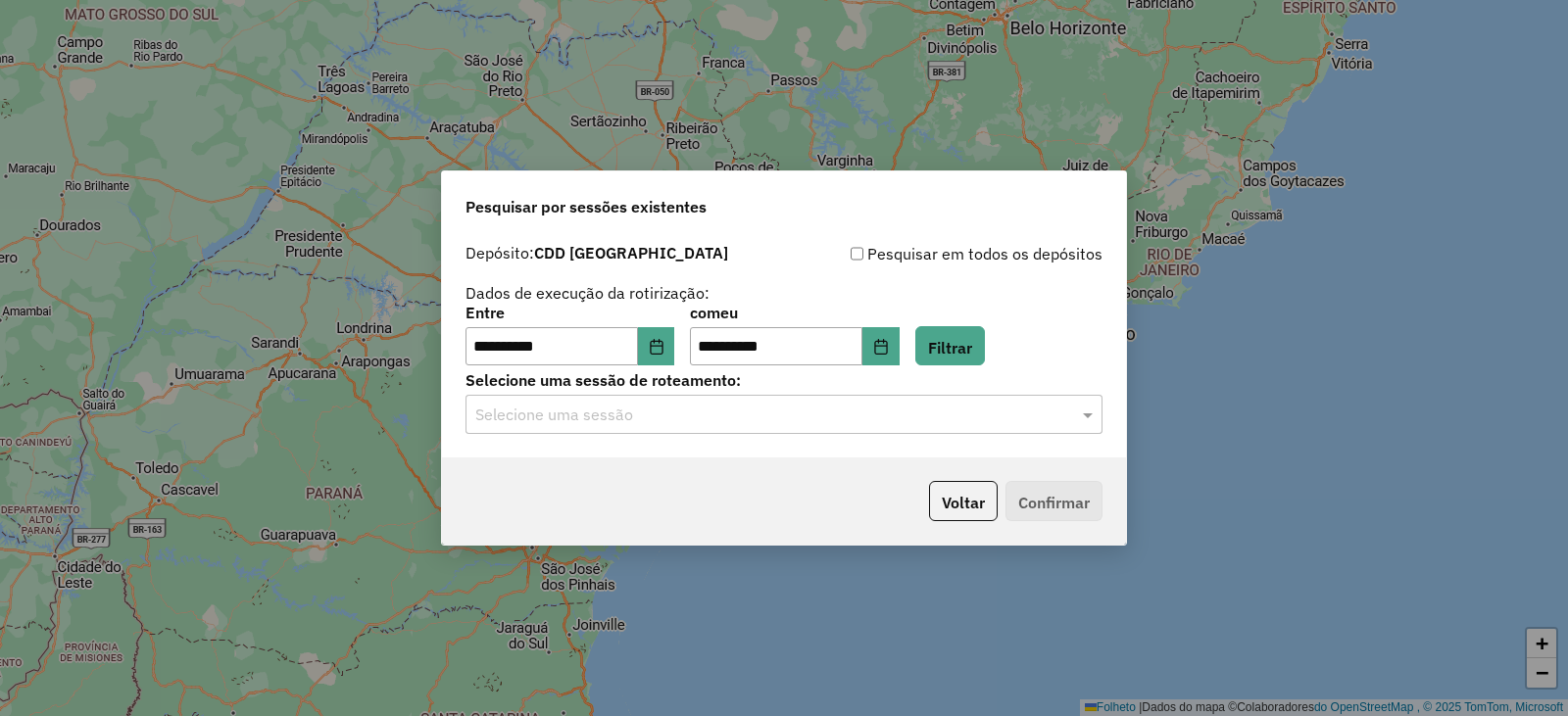
click at [1078, 401] on div "Selecione uma sessão" at bounding box center [784, 414] width 637 height 39
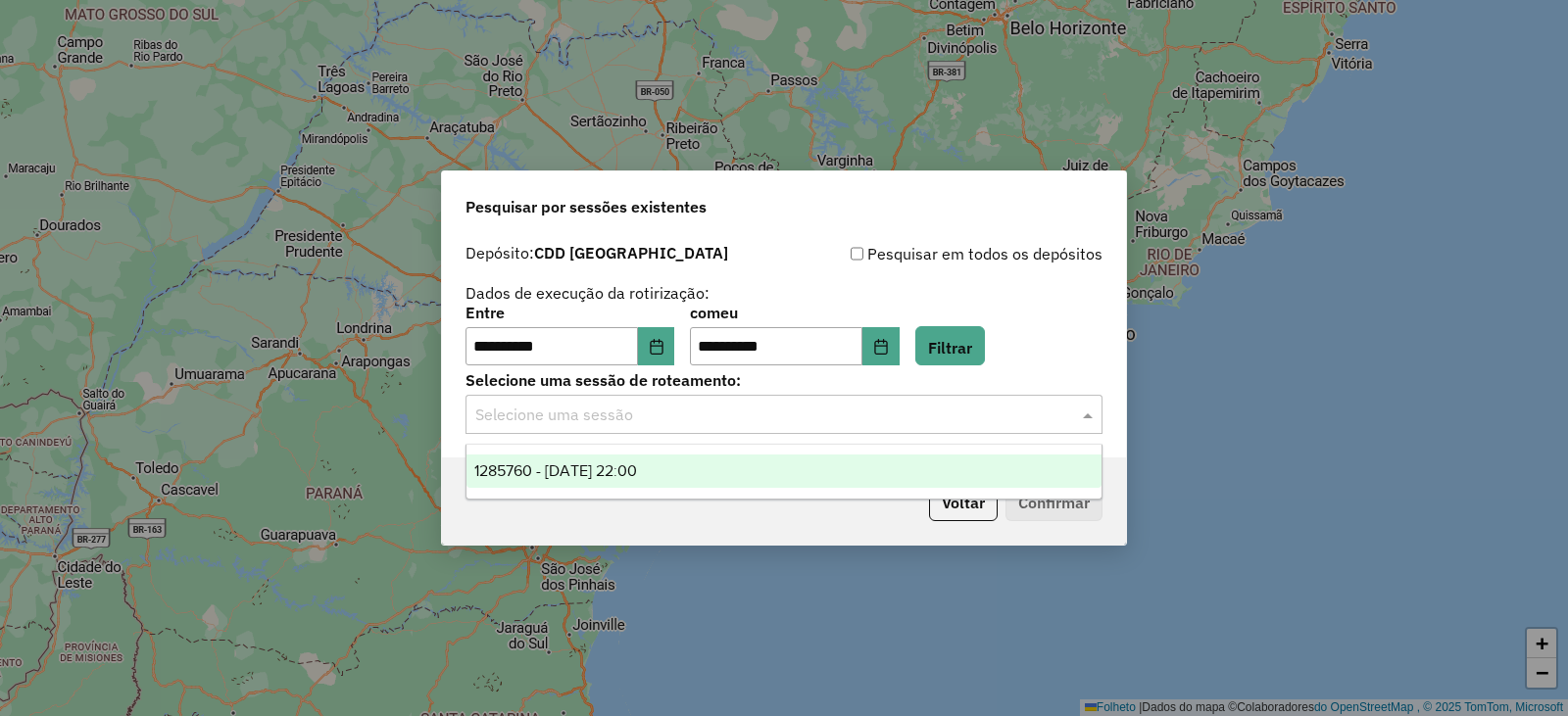
click at [743, 465] on div "1285760 - [DATE] 22:00" at bounding box center [784, 471] width 635 height 34
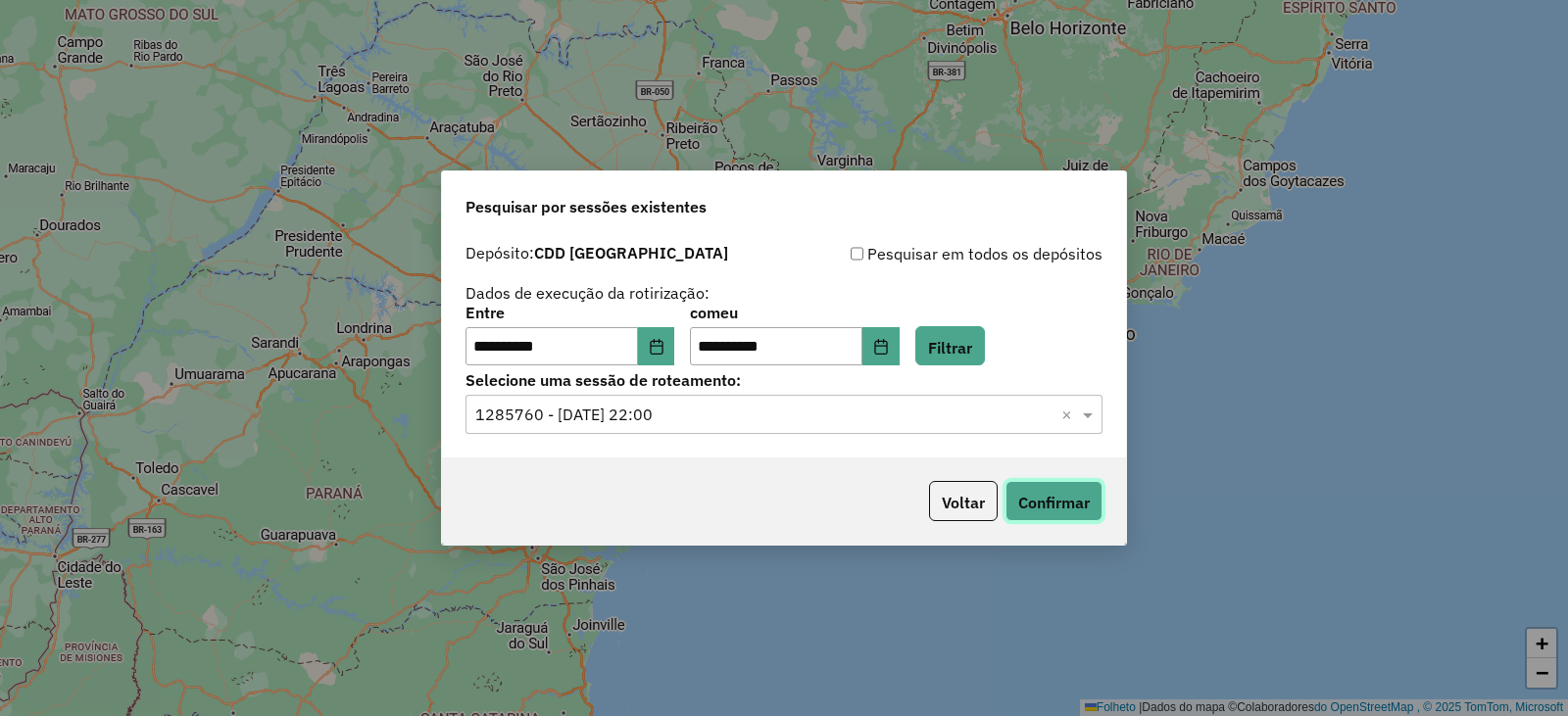
click at [1073, 497] on font "Confirmar" at bounding box center [1054, 503] width 72 height 20
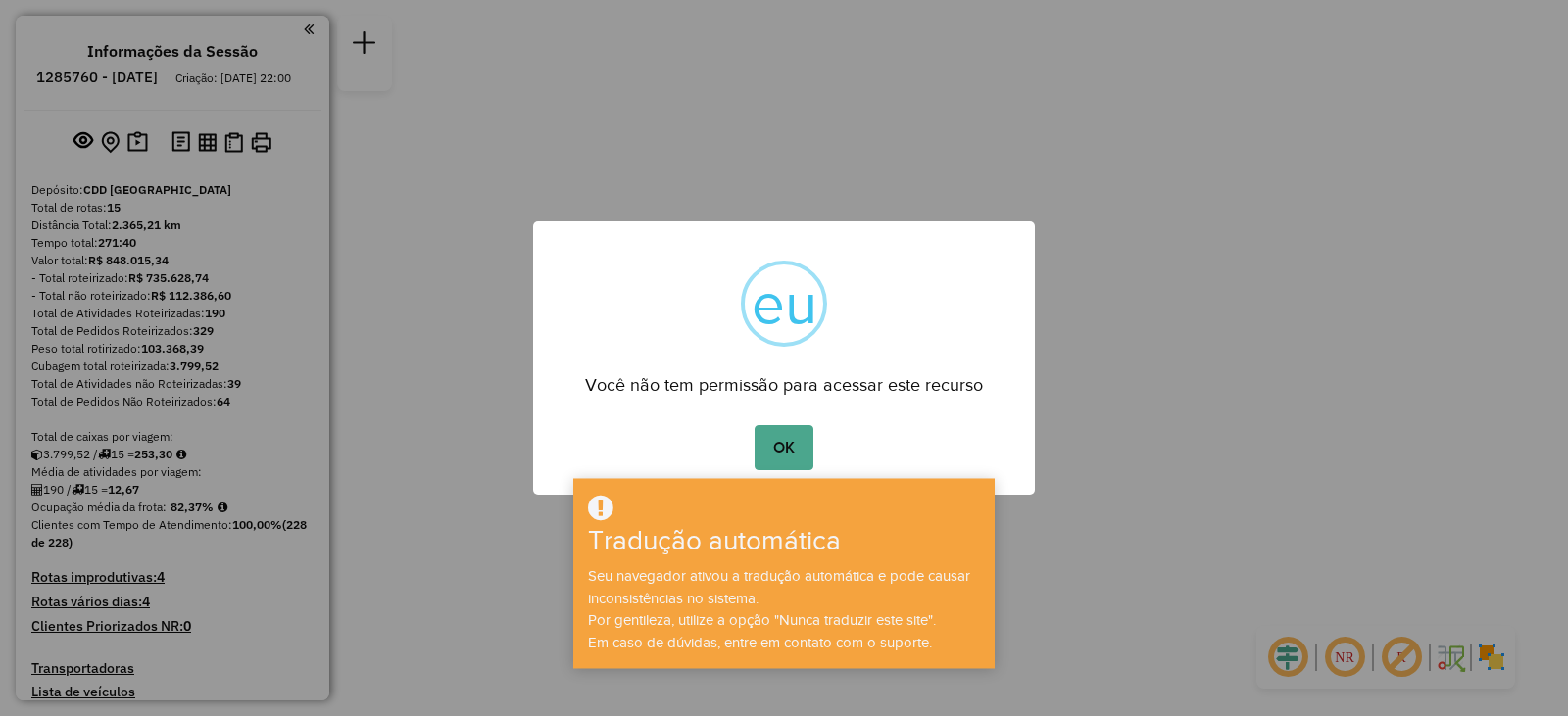
scroll to position [1999, 0]
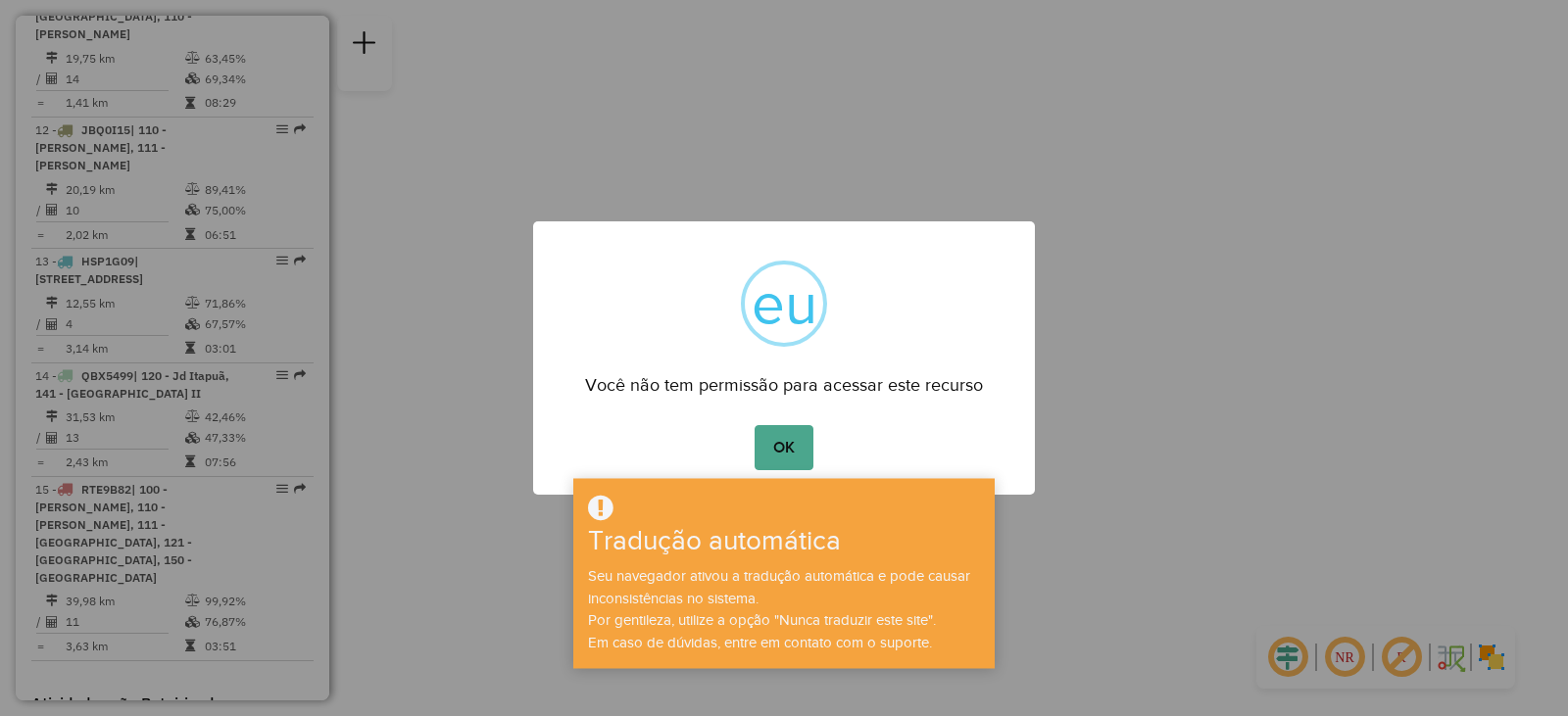
click at [178, 380] on div "× eu Você não tem permissão para acessar este recurso OK No Cancel" at bounding box center [784, 358] width 1568 height 716
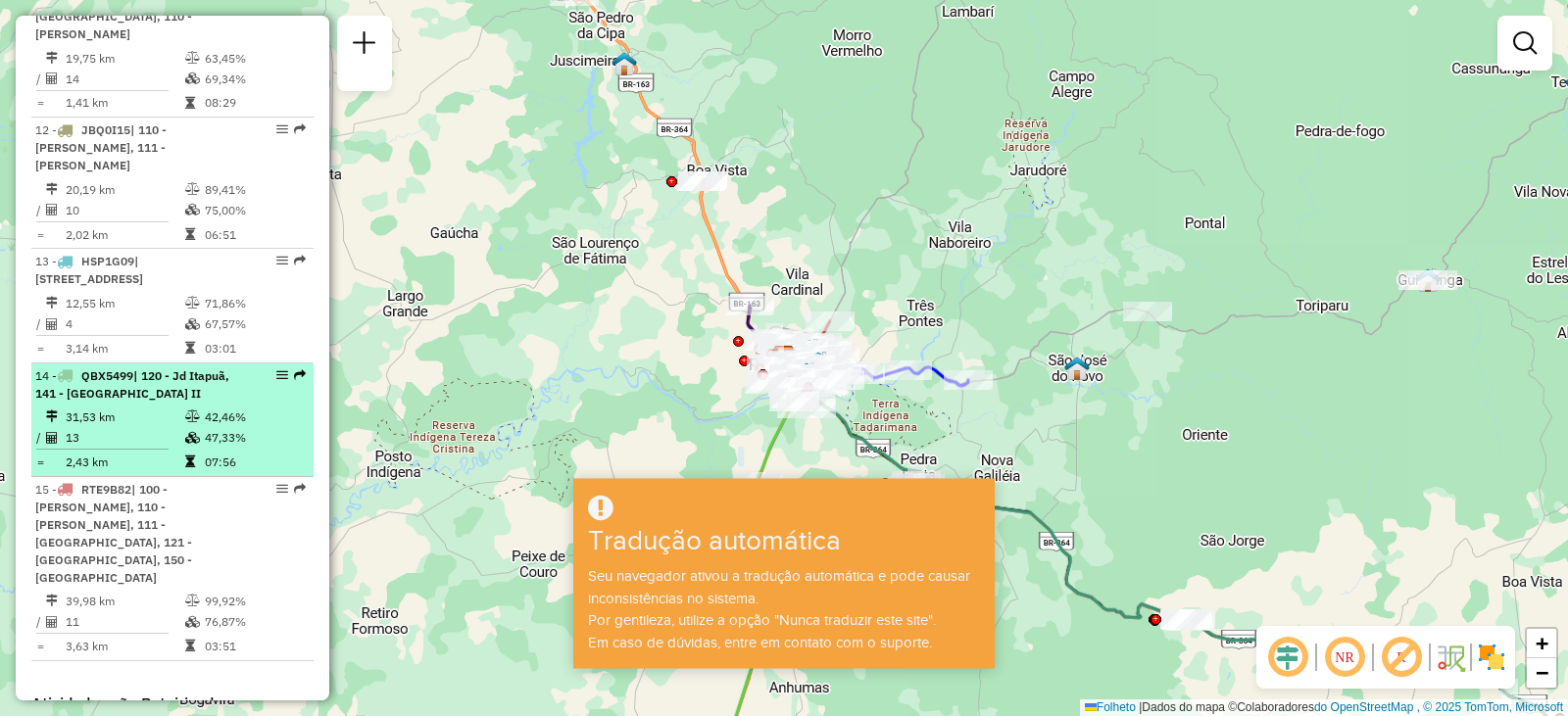
click at [150, 385] on li "14 - QBX5499 | 120 - Jd Itapuã, 141 - Vila Aurora II 31,53 km 42,46% / 13 47,33…" at bounding box center [173, 419] width 282 height 113
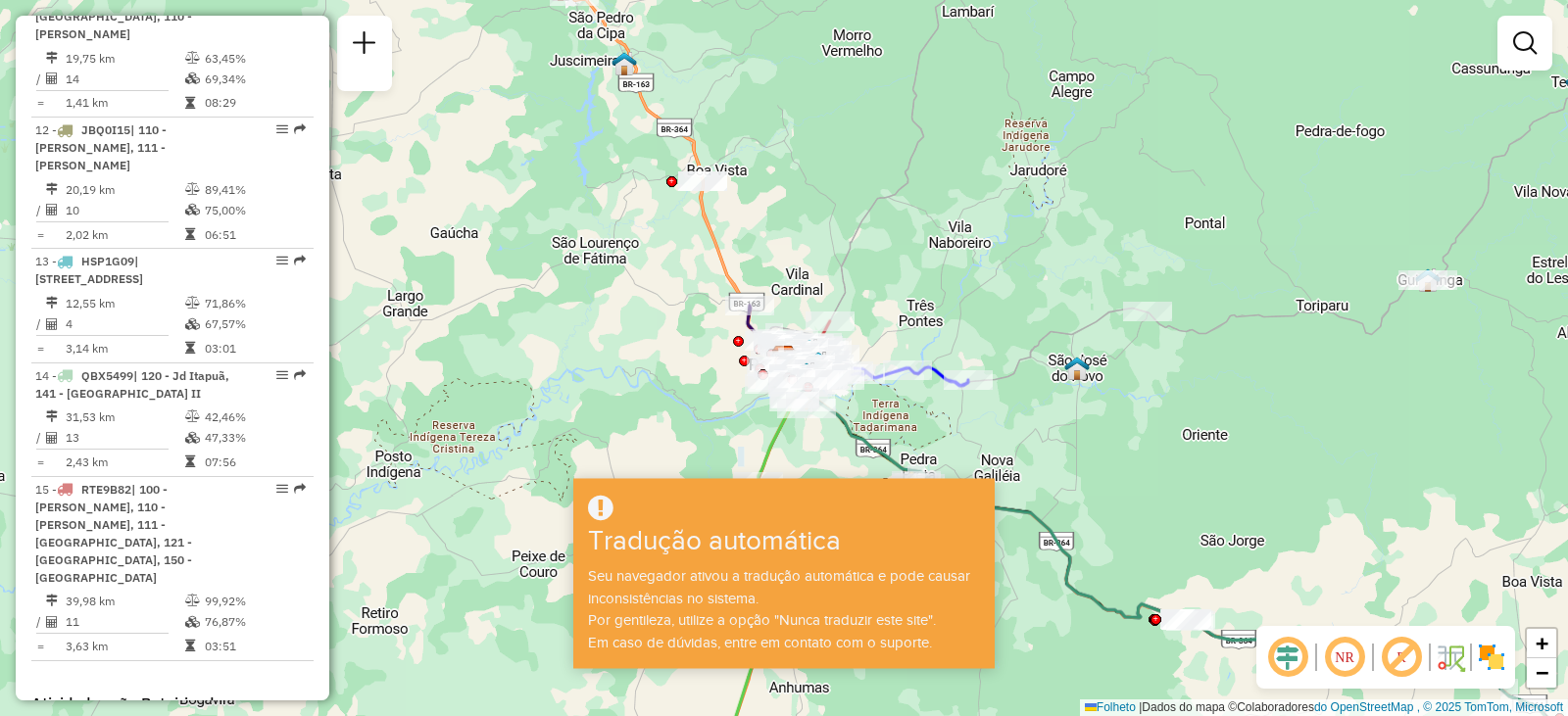
select select "**********"
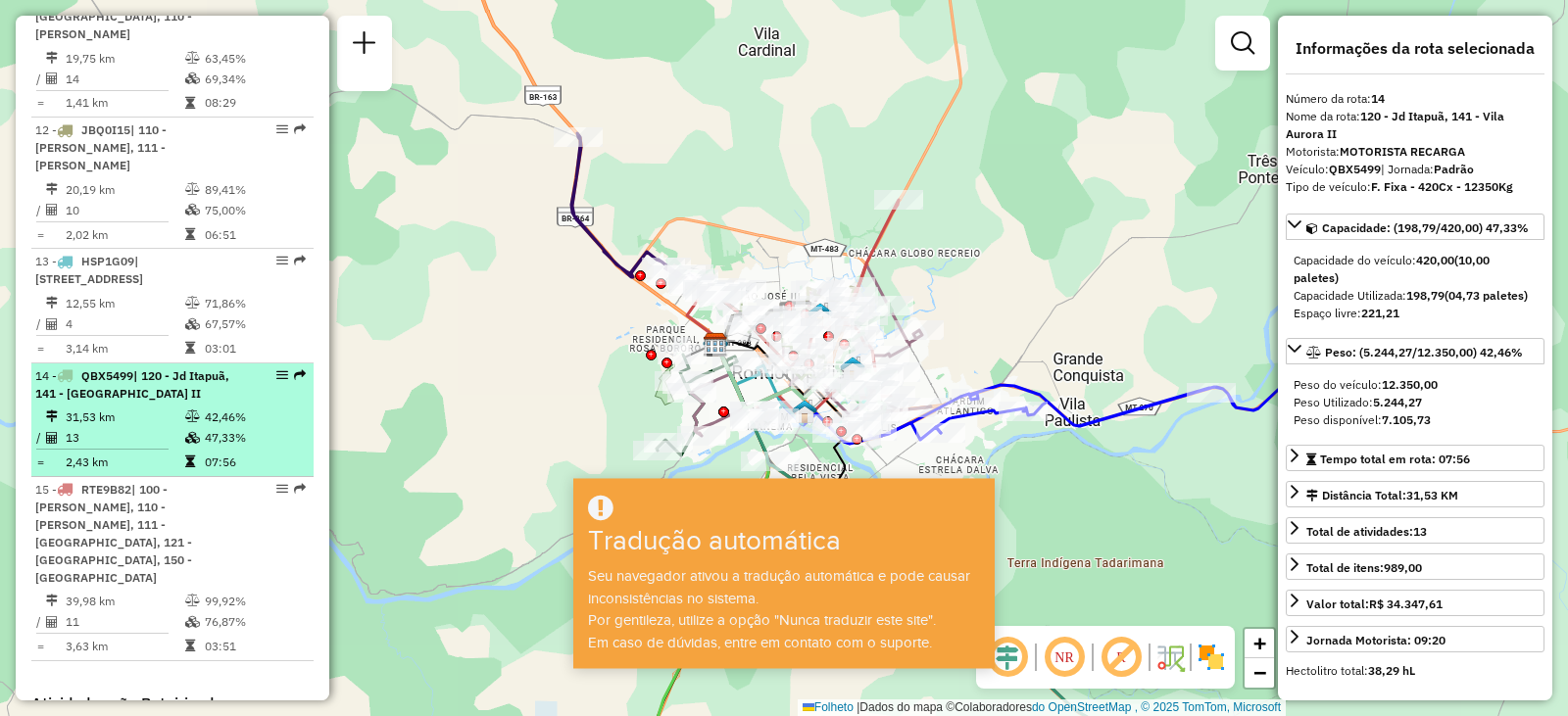
click at [96, 373] on font "| 120 - Jd Itapuã, 141 - Vila Aurora II" at bounding box center [132, 384] width 194 height 33
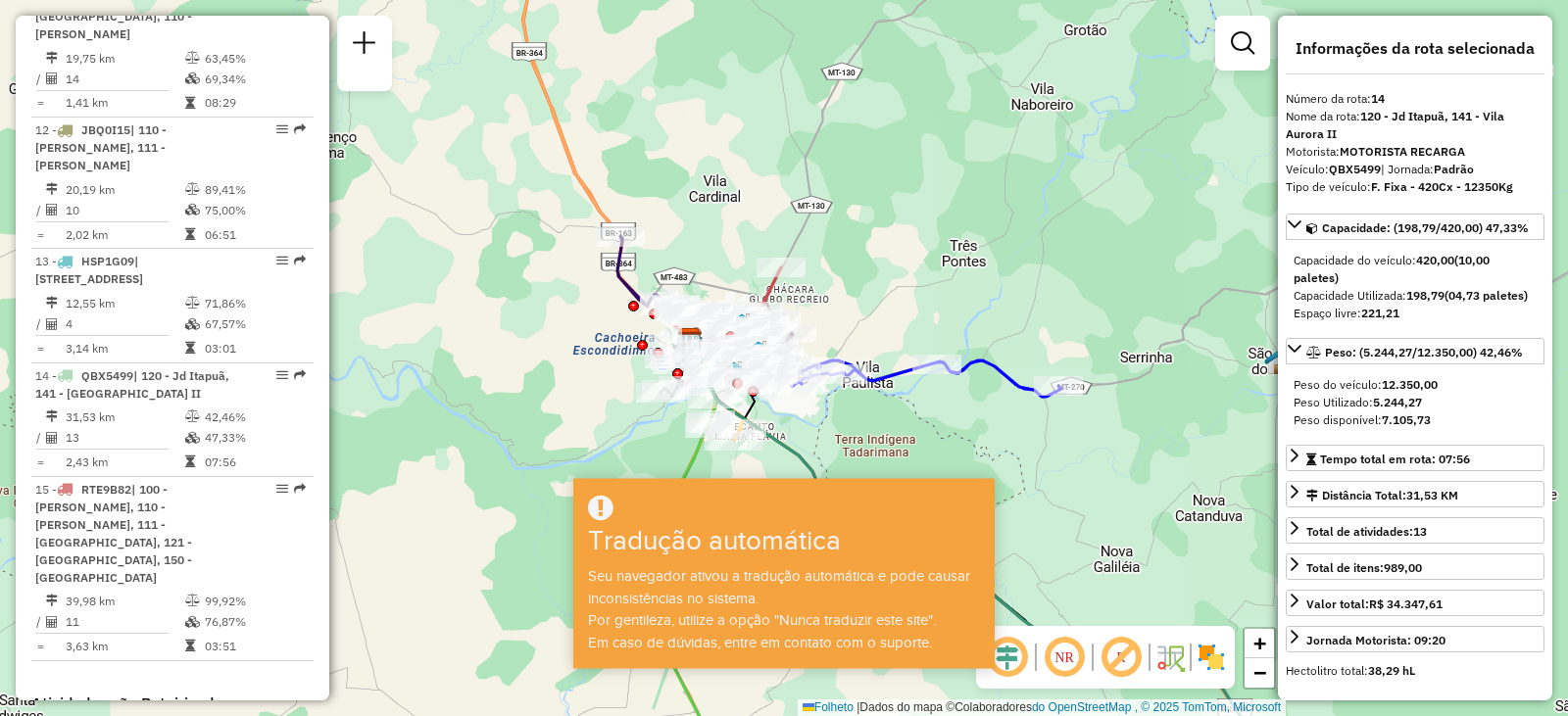
click at [1081, 508] on div "Janela de atendimento Grade de atendimento Capacidade Transportadoras Veículos …" at bounding box center [784, 358] width 1568 height 716
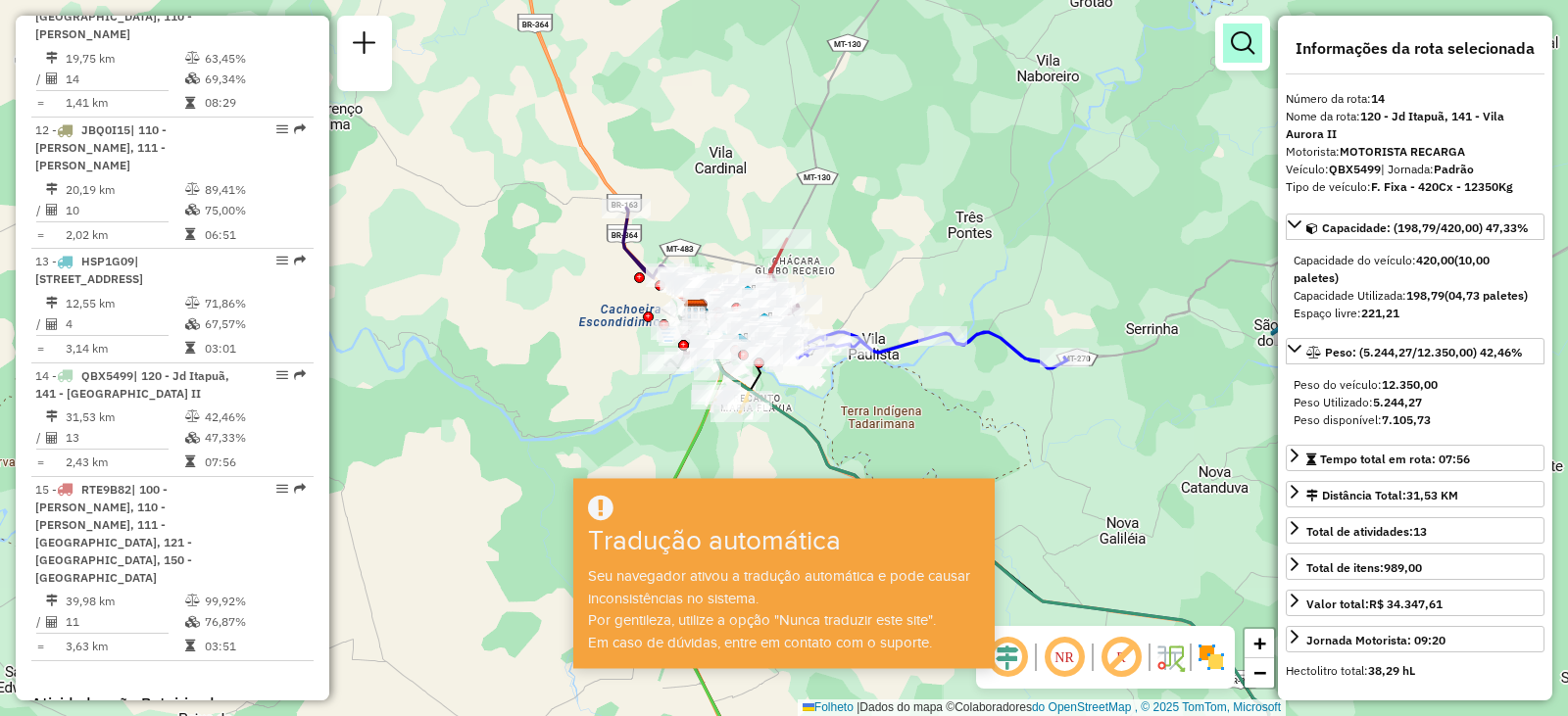
click at [1241, 51] on em at bounding box center [1243, 43] width 24 height 24
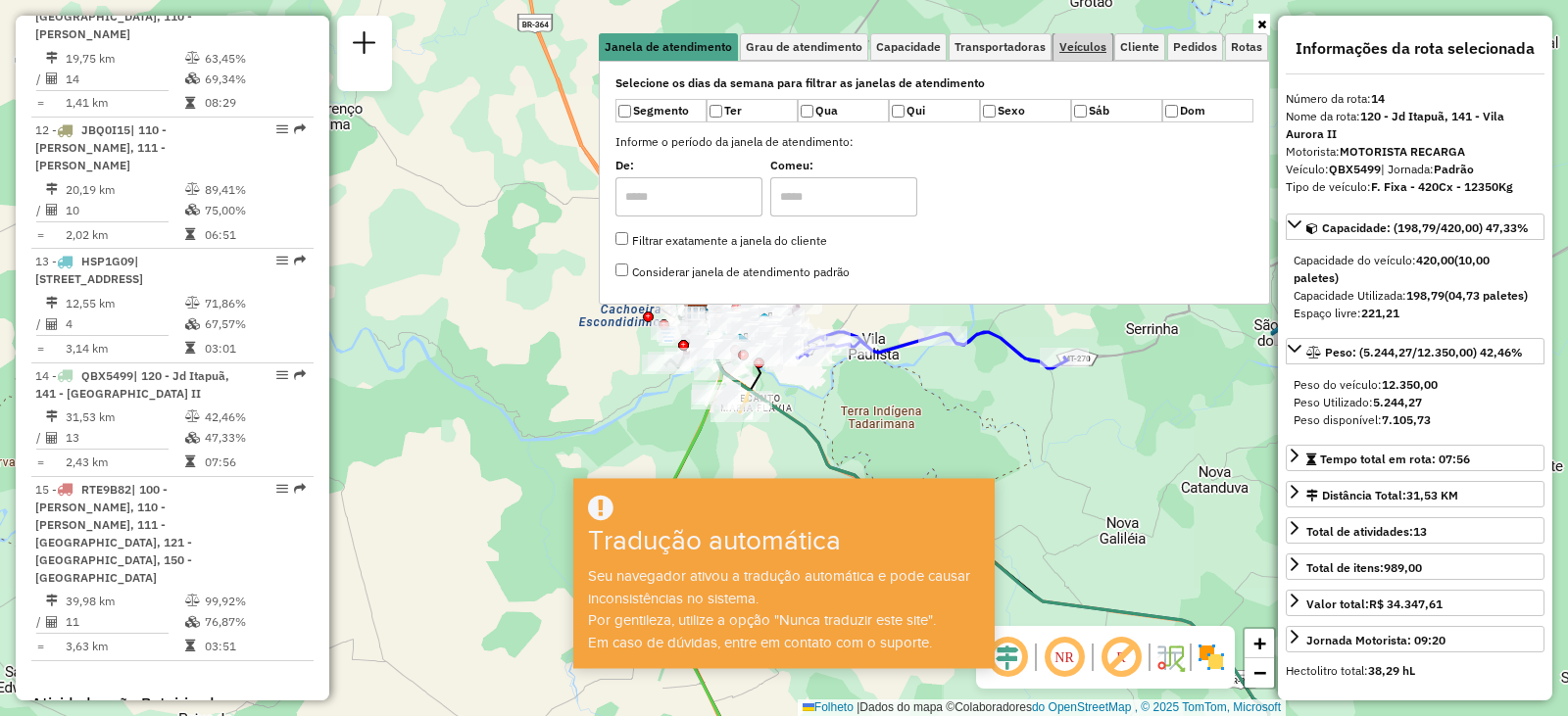
click at [1086, 47] on font "Veículos" at bounding box center [1083, 46] width 47 height 15
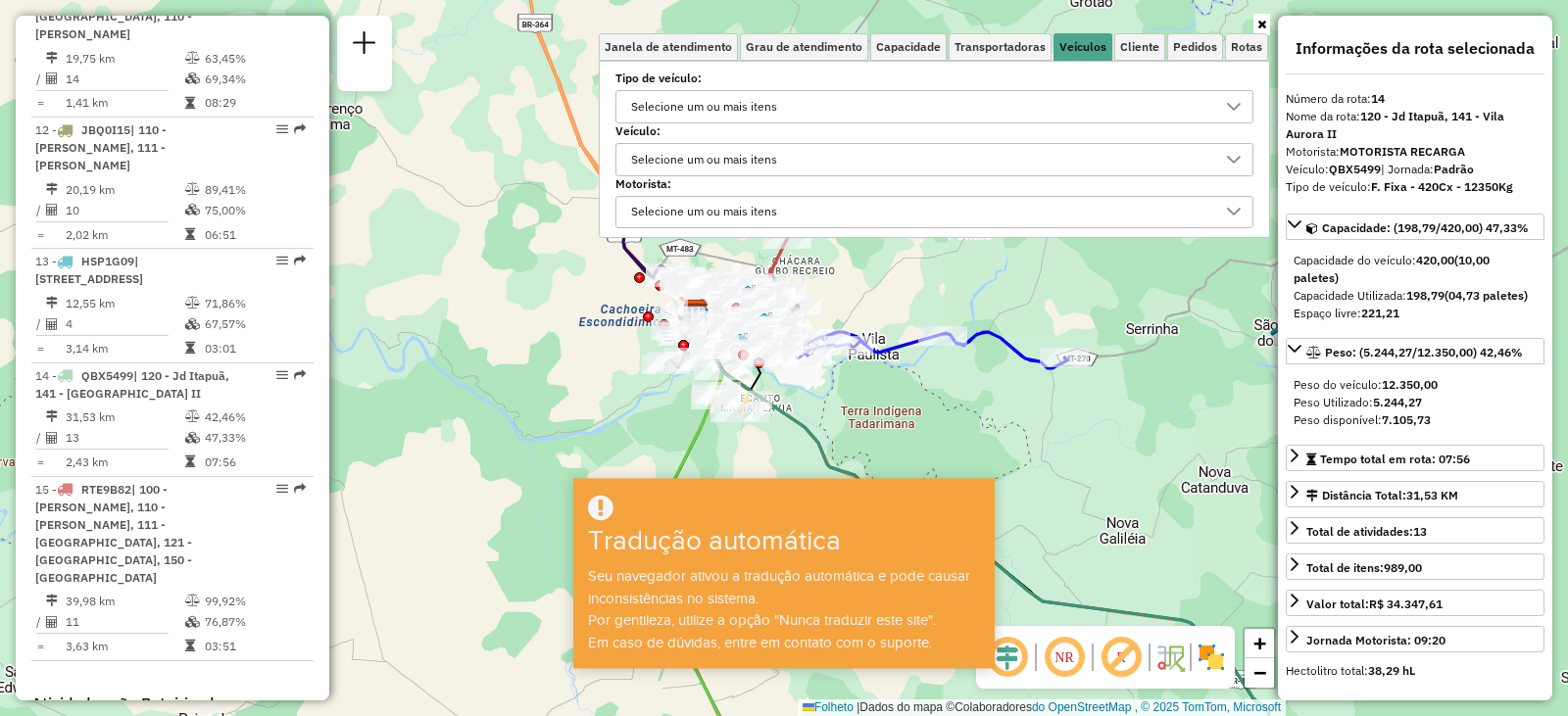
click at [746, 150] on div "Selecione um ou mais itens" at bounding box center [705, 160] width 160 height 32
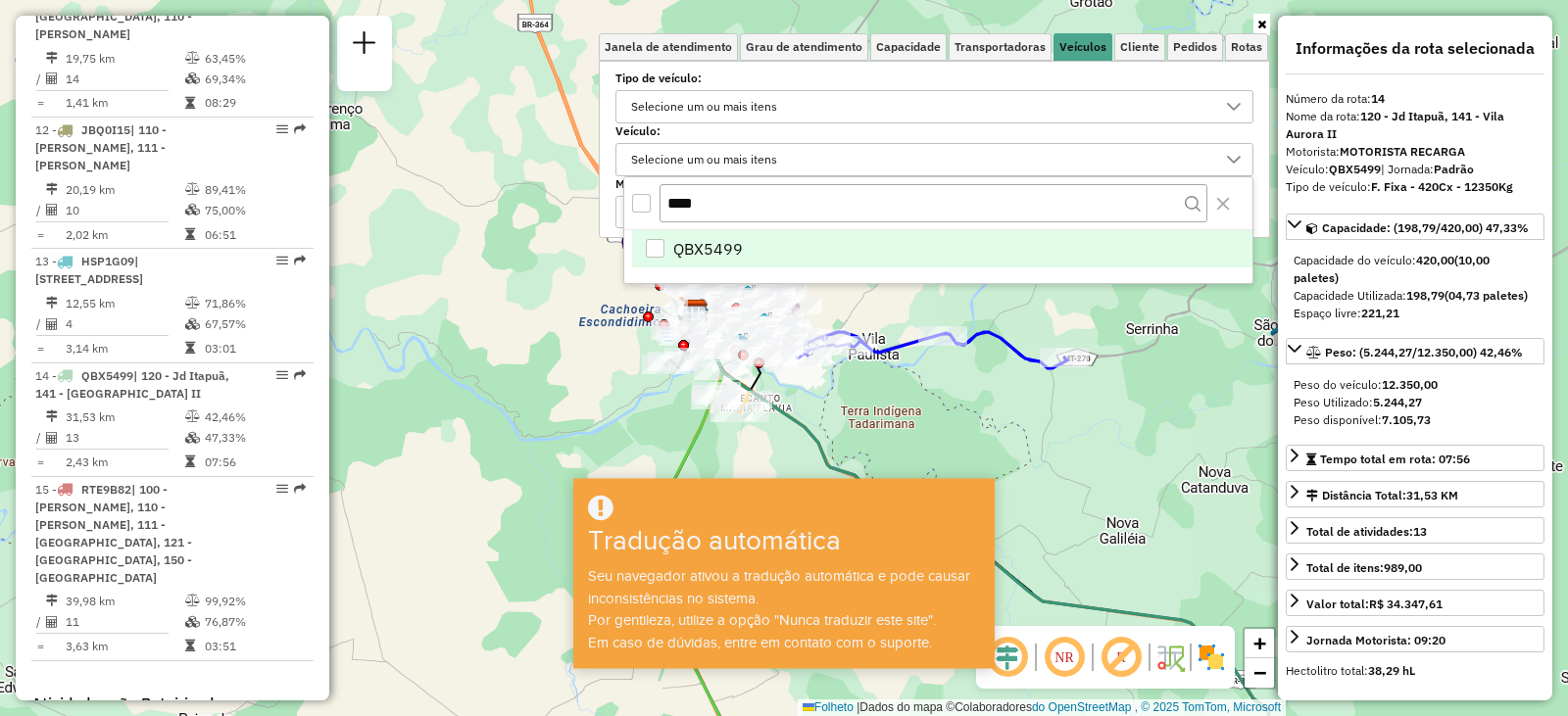
type input "****"
click at [740, 251] on font "QBX5499" at bounding box center [708, 249] width 70 height 20
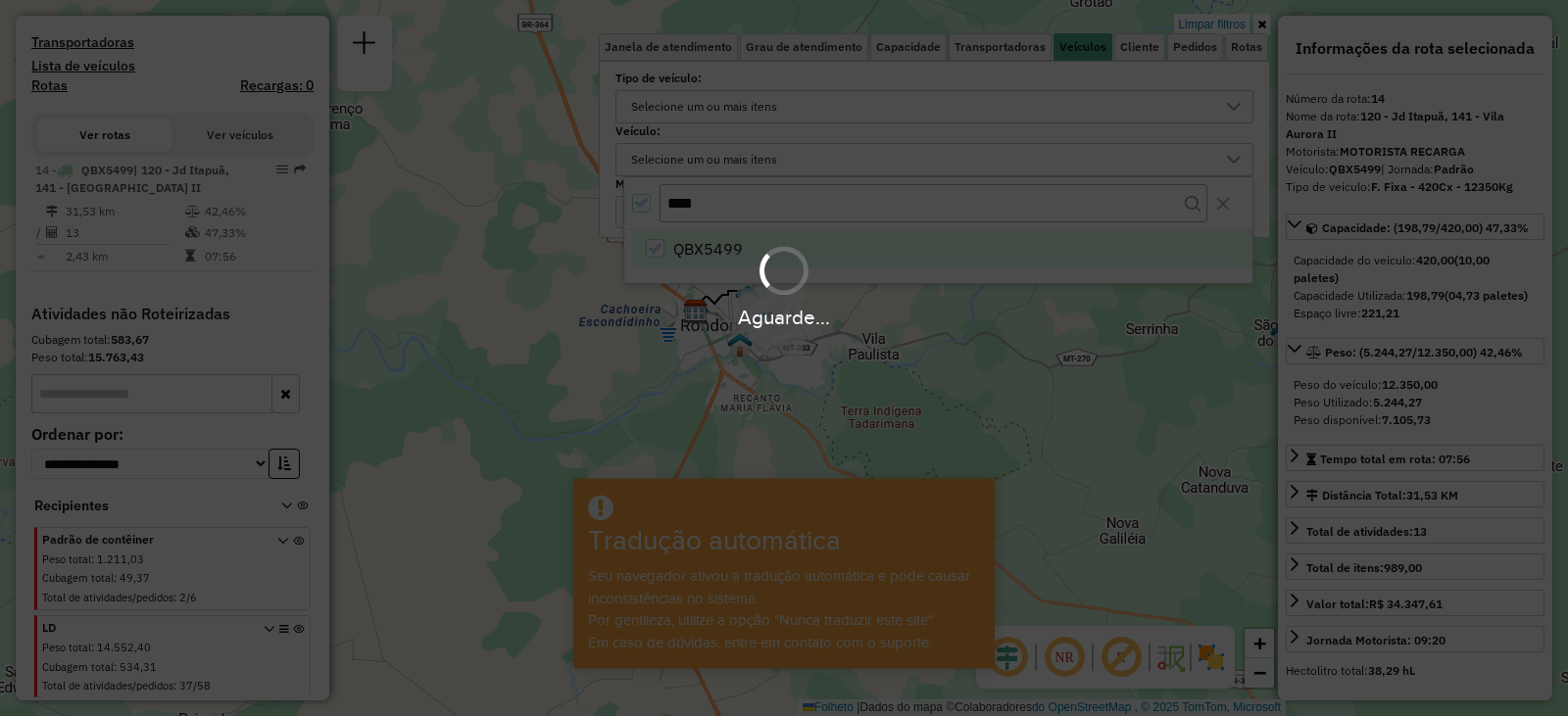
scroll to position [456, 0]
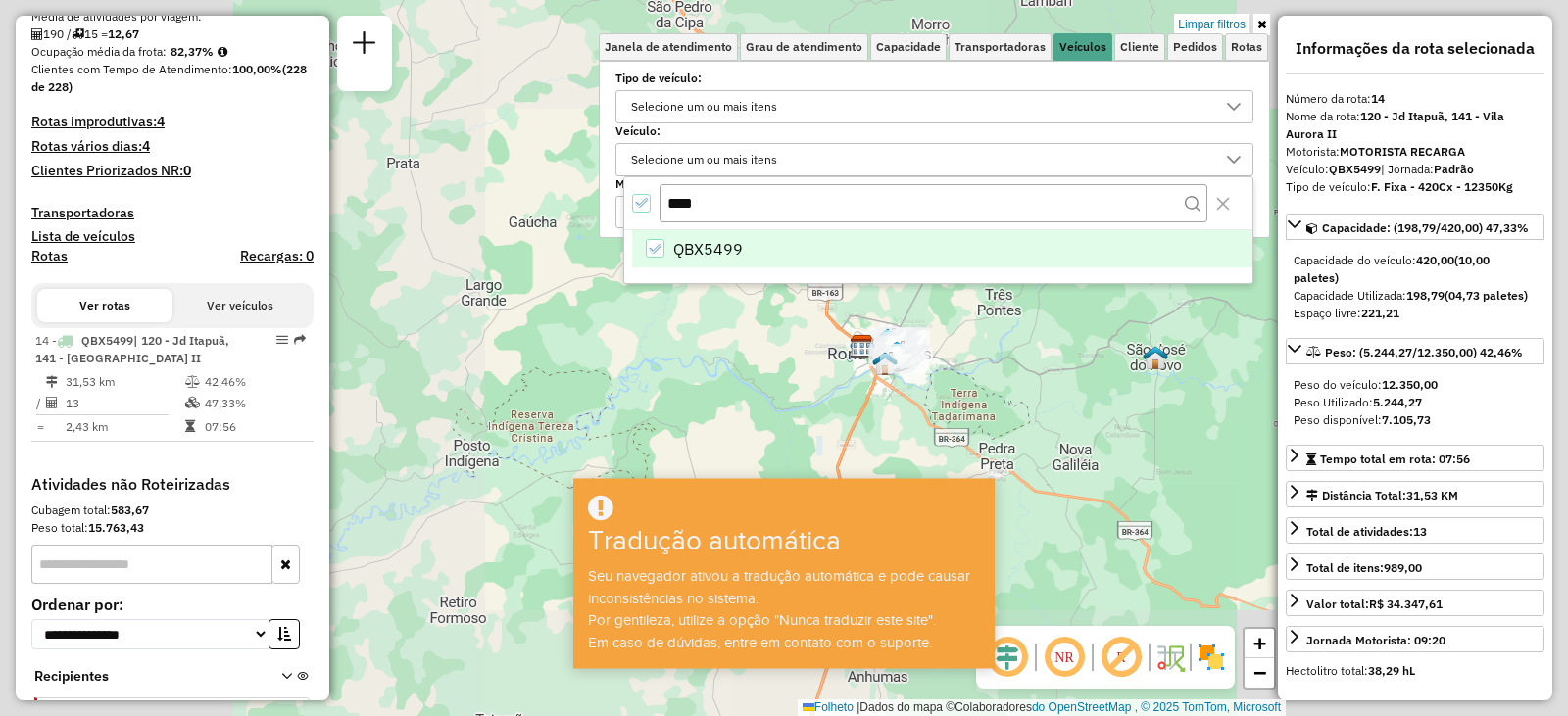
click at [1001, 361] on div "Limpar filtros Janela de atendimento Grau de atendimento Capacidade Transportad…" at bounding box center [784, 358] width 1568 height 716
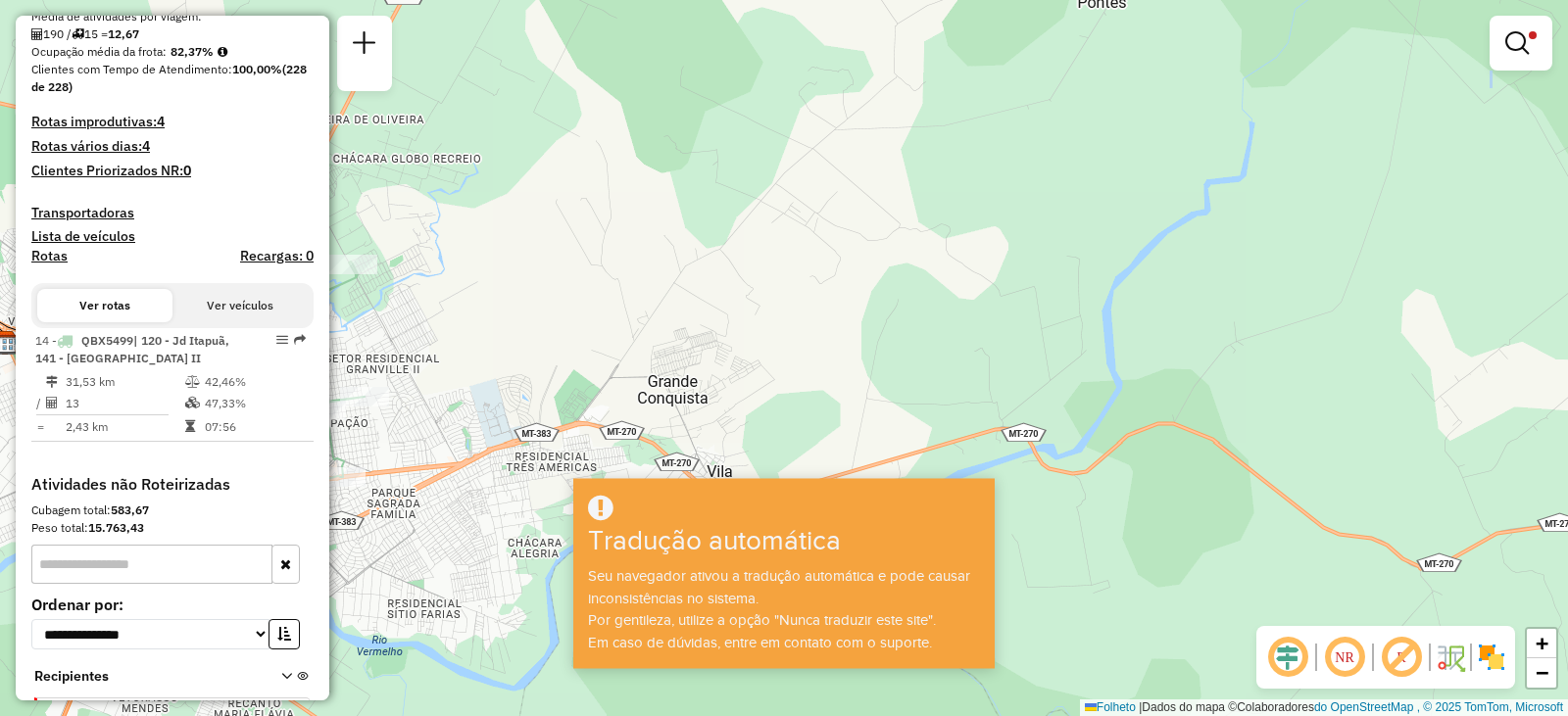
drag, startPoint x: 768, startPoint y: 397, endPoint x: 1067, endPoint y: 317, distance: 309.5
click at [1260, 254] on div "Limpar filtros Janela de atendimento Grau de atendimento Capacidade Transportad…" at bounding box center [784, 358] width 1568 height 716
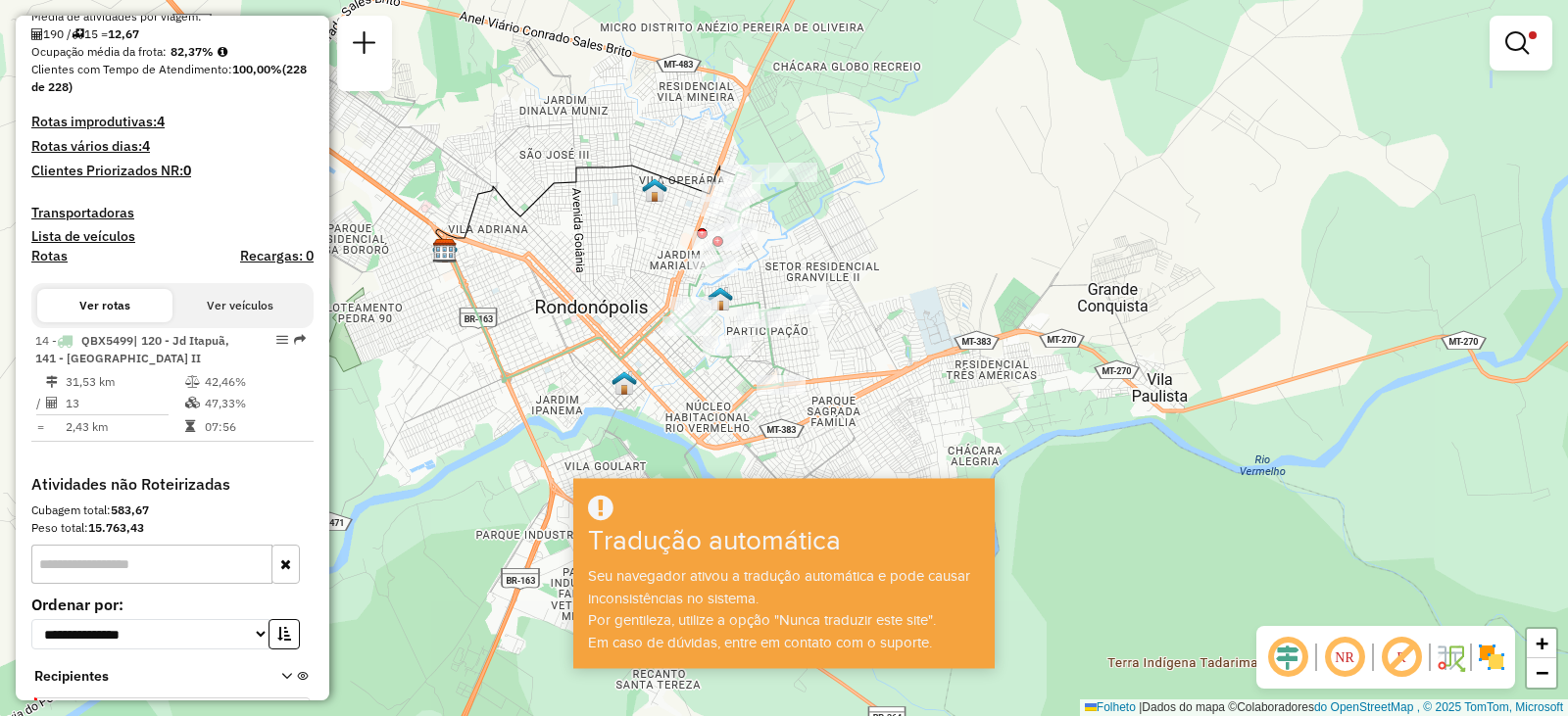
drag, startPoint x: 804, startPoint y: 347, endPoint x: 1277, endPoint y: 251, distance: 482.6
click at [1268, 251] on div "Limpar filtros Janela de atendimento Grau de atendimento Capacidade Transportad…" at bounding box center [784, 358] width 1568 height 716
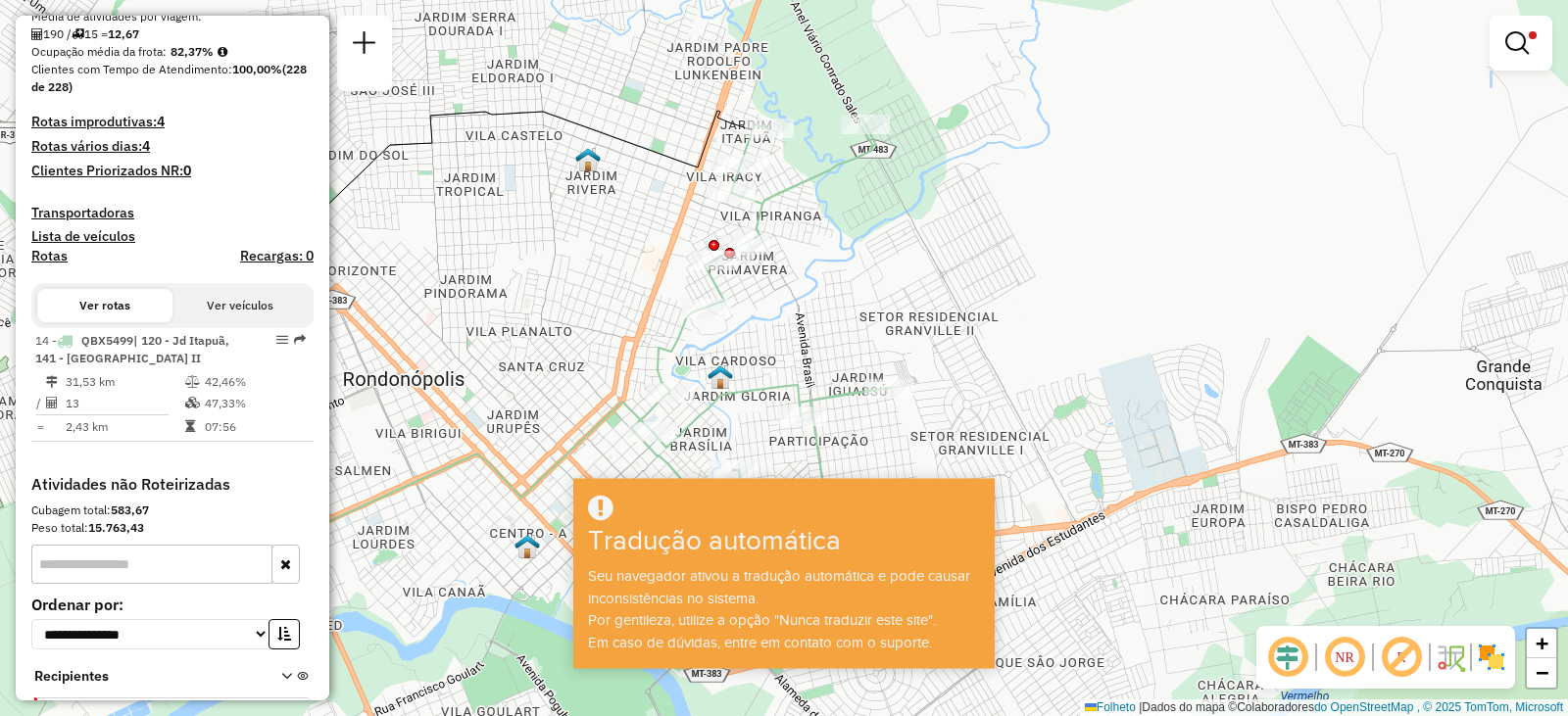
drag, startPoint x: 754, startPoint y: 173, endPoint x: 823, endPoint y: 335, distance: 176.1
click at [823, 337] on div "Limpar filtros Janela de atendimento Grau de atendimento Capacidade Transportad…" at bounding box center [784, 358] width 1568 height 716
